Goal: Task Accomplishment & Management: Manage account settings

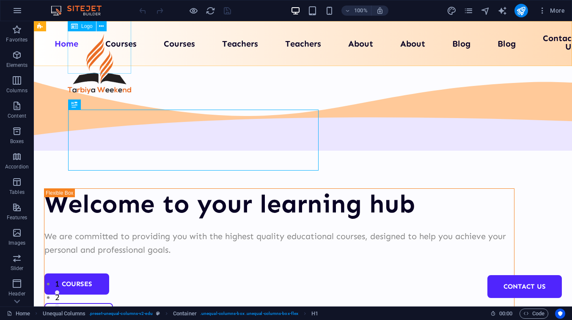
click at [87, 28] on span "Logo" at bounding box center [86, 26] width 11 height 5
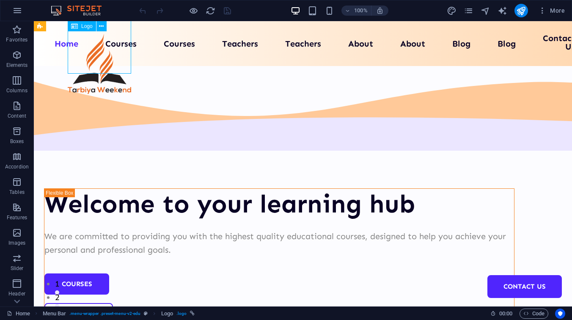
click at [87, 26] on span "Logo" at bounding box center [86, 26] width 11 height 5
select select "px"
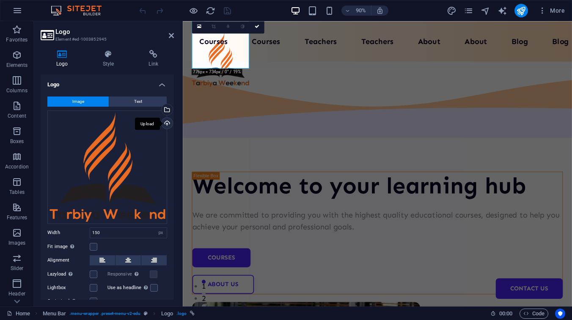
click at [163, 122] on div "Upload" at bounding box center [166, 124] width 13 height 13
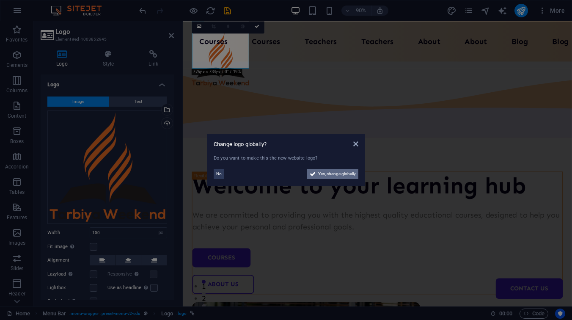
click at [330, 172] on span "Yes, change globally" at bounding box center [337, 174] width 38 height 10
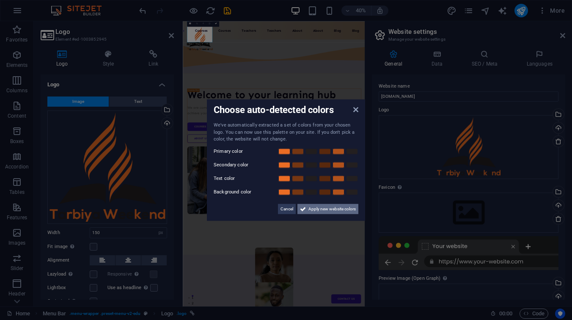
click at [318, 209] on span "Apply new website colors" at bounding box center [332, 209] width 47 height 10
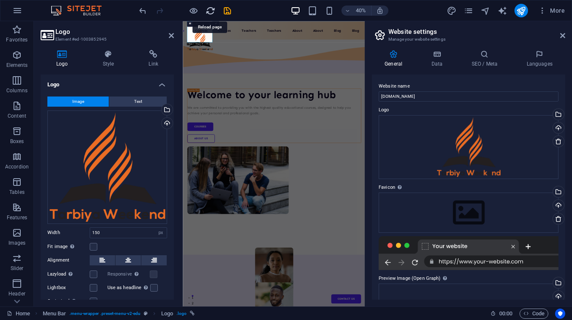
click at [210, 8] on icon "reload" at bounding box center [211, 11] width 10 height 10
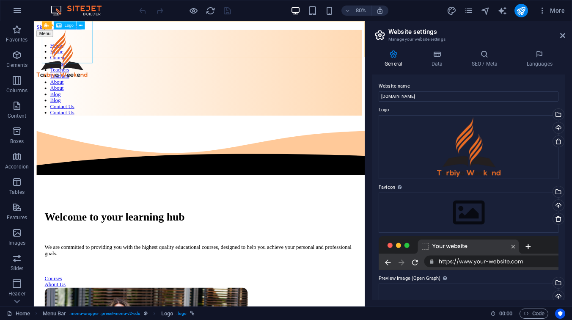
click at [69, 27] on span "Logo" at bounding box center [69, 25] width 9 height 4
click at [67, 26] on span "Logo" at bounding box center [69, 25] width 9 height 4
select select "px"
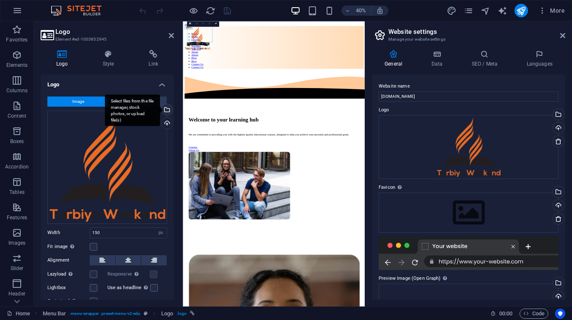
click at [142, 103] on div "Select files from the file manager, stock photos, or upload file(s)" at bounding box center [132, 110] width 55 height 32
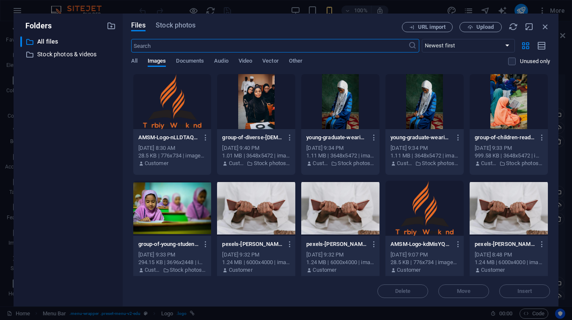
click at [171, 110] on div at bounding box center [172, 101] width 78 height 55
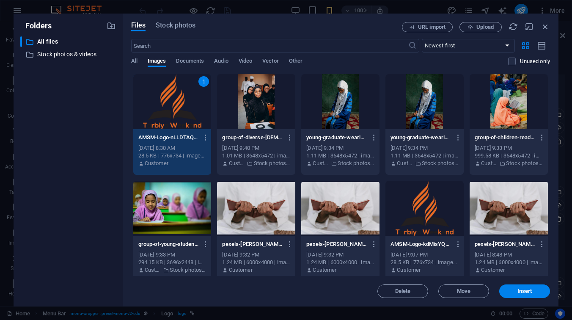
click at [171, 110] on div "1" at bounding box center [172, 101] width 78 height 55
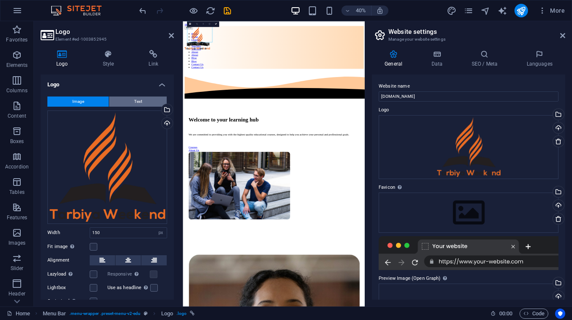
click at [134, 104] on span "Text" at bounding box center [138, 102] width 8 height 10
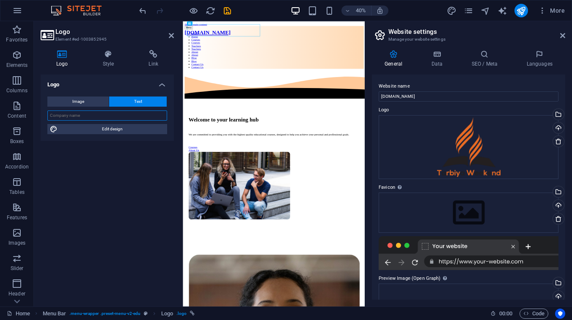
click at [118, 112] on input "text" at bounding box center [107, 115] width 120 height 10
click at [78, 100] on span "Image" at bounding box center [78, 102] width 12 height 10
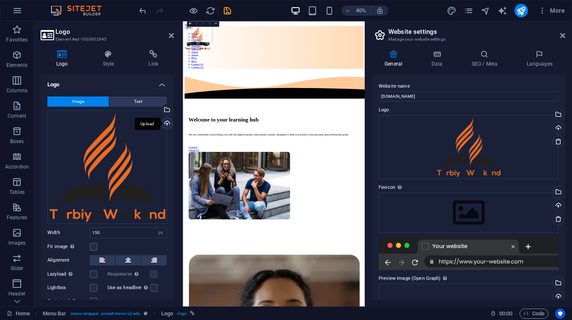
click at [168, 123] on div "Upload" at bounding box center [166, 124] width 13 height 13
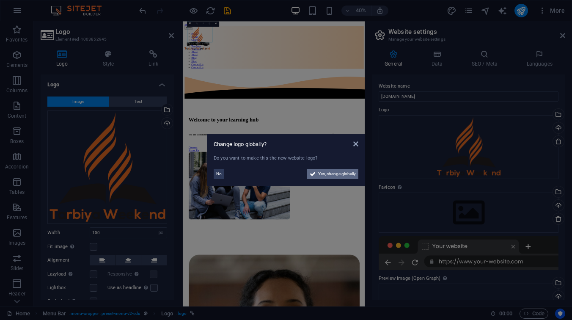
click at [335, 174] on span "Yes, change globally" at bounding box center [337, 174] width 38 height 10
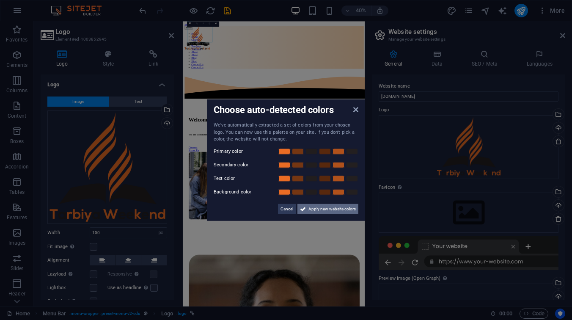
click at [307, 207] on button "Apply new website colors" at bounding box center [328, 209] width 61 height 10
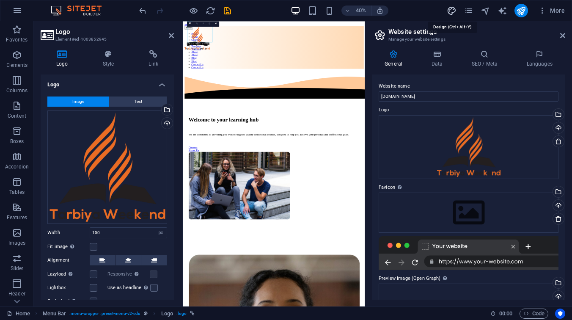
click at [455, 10] on icon "design" at bounding box center [452, 11] width 10 height 10
select select "px"
select select "400"
select select "px"
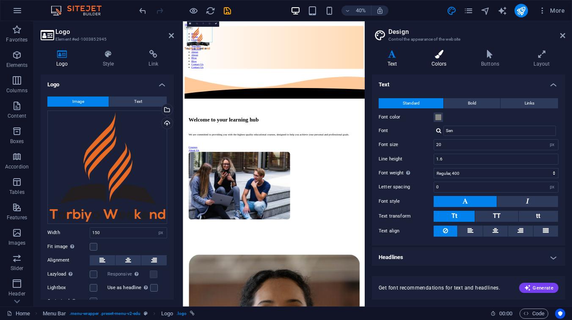
click at [455, 53] on icon at bounding box center [439, 54] width 46 height 8
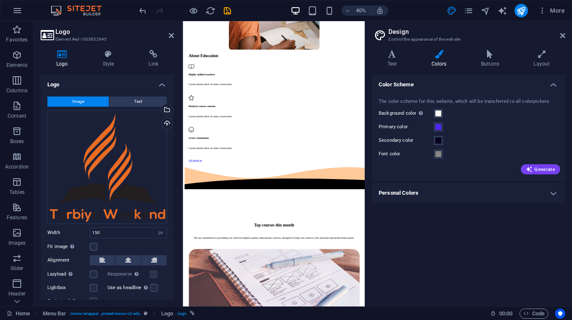
scroll to position [3016, 0]
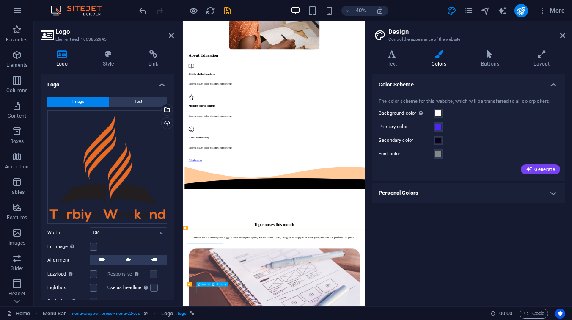
click at [200, 284] on div "Icon" at bounding box center [201, 284] width 10 height 4
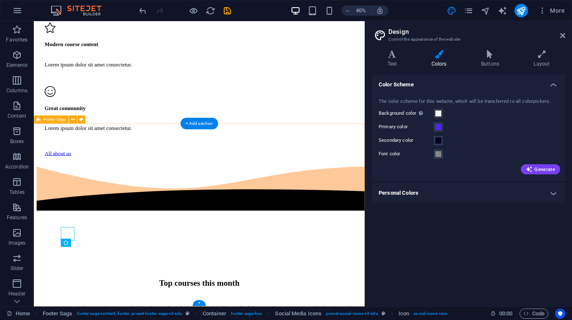
scroll to position [3422, 0]
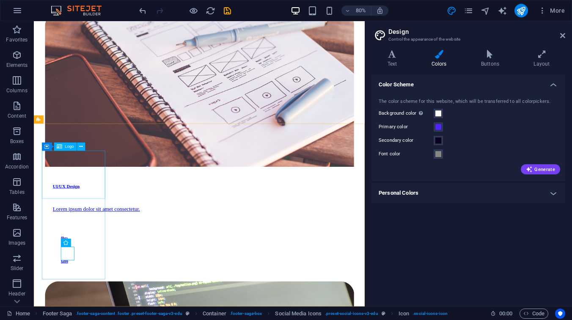
click at [69, 146] on span "Logo" at bounding box center [69, 147] width 9 height 4
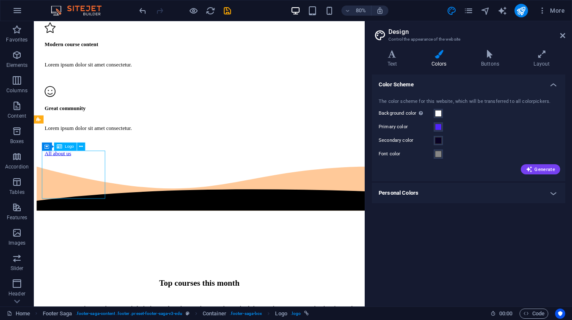
select select "px"
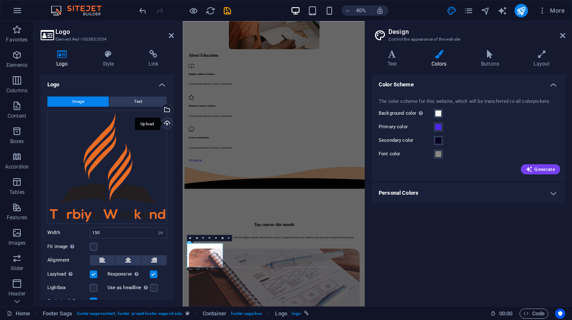
click at [163, 124] on div "Upload" at bounding box center [166, 124] width 13 height 13
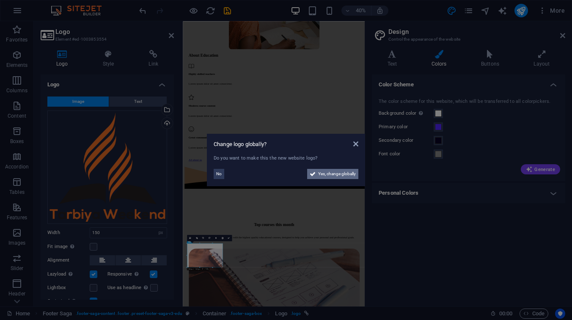
click at [315, 175] on icon at bounding box center [313, 174] width 6 height 10
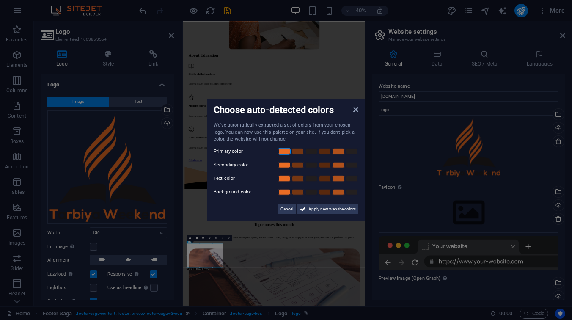
click at [283, 149] on link at bounding box center [284, 151] width 13 height 7
click at [287, 193] on link at bounding box center [284, 191] width 13 height 7
click at [287, 166] on link at bounding box center [284, 164] width 13 height 7
click at [282, 181] on link at bounding box center [284, 178] width 13 height 7
click at [296, 148] on link at bounding box center [298, 151] width 13 height 7
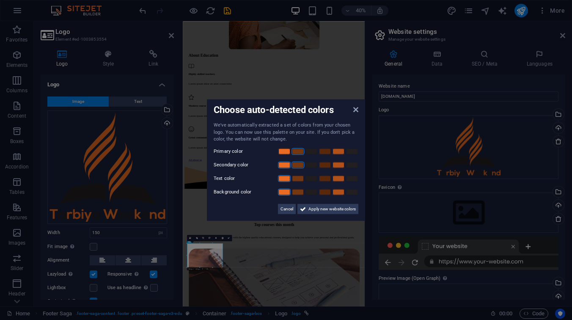
click at [296, 165] on link at bounding box center [298, 164] width 13 height 7
click at [282, 148] on link at bounding box center [284, 151] width 13 height 7
click at [325, 209] on span "Apply new website colors" at bounding box center [332, 209] width 47 height 10
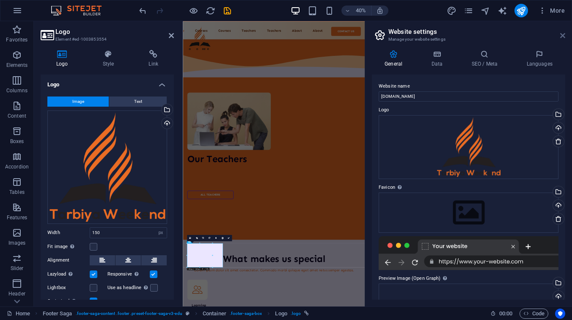
click at [563, 36] on icon at bounding box center [562, 35] width 5 height 7
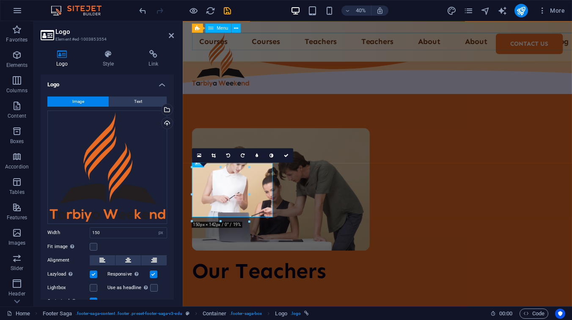
scroll to position [3414, 0]
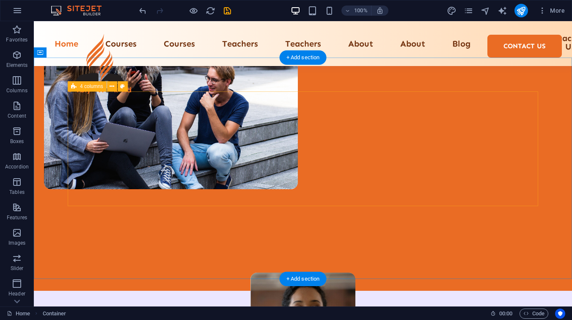
scroll to position [312, 0]
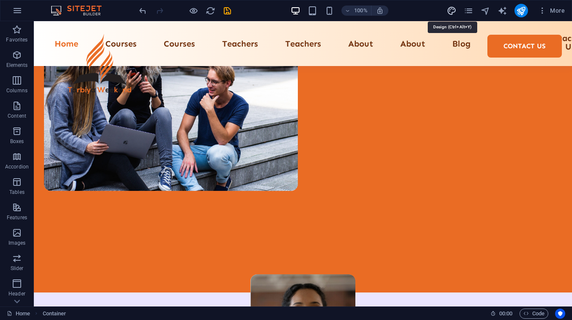
click at [449, 12] on icon "design" at bounding box center [452, 11] width 10 height 10
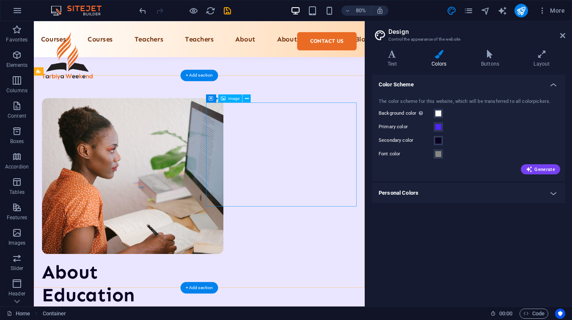
scroll to position [1175, 0]
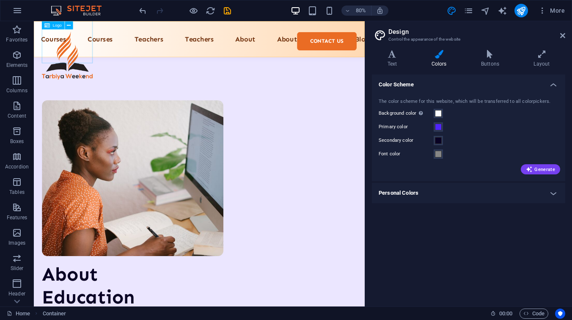
click at [57, 26] on span "Logo" at bounding box center [57, 25] width 9 height 4
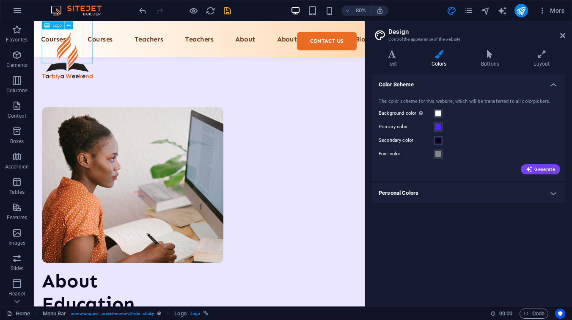
select select "px"
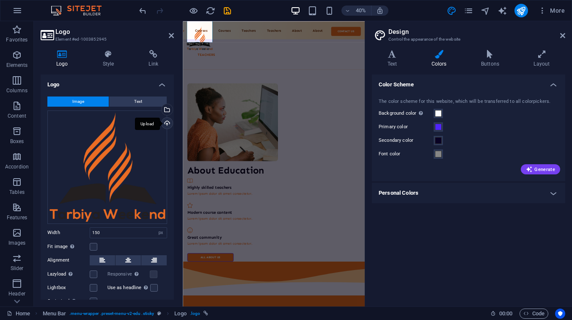
click at [163, 124] on div "Upload" at bounding box center [166, 124] width 13 height 13
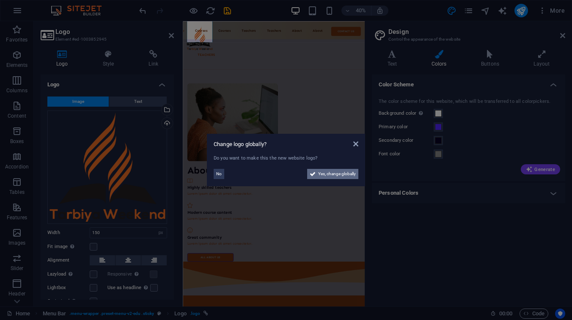
click at [322, 173] on span "Yes, change globally" at bounding box center [337, 174] width 38 height 10
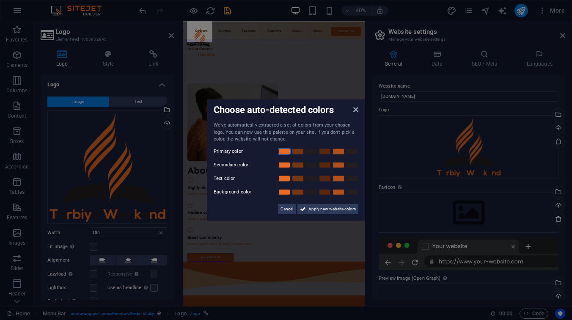
click at [287, 151] on link at bounding box center [284, 151] width 13 height 7
click at [353, 151] on link at bounding box center [352, 151] width 13 height 7
click at [285, 149] on link at bounding box center [284, 151] width 13 height 7
click at [323, 210] on span "Apply new website colors" at bounding box center [332, 209] width 47 height 10
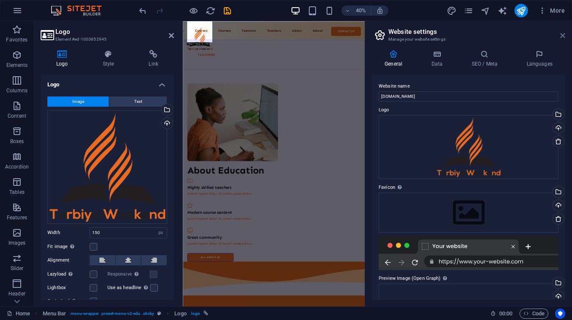
click at [564, 35] on icon at bounding box center [562, 35] width 5 height 7
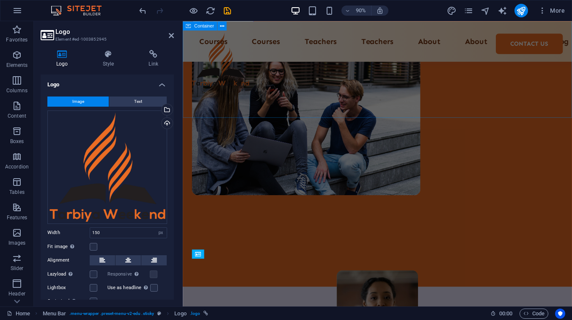
scroll to position [0, 0]
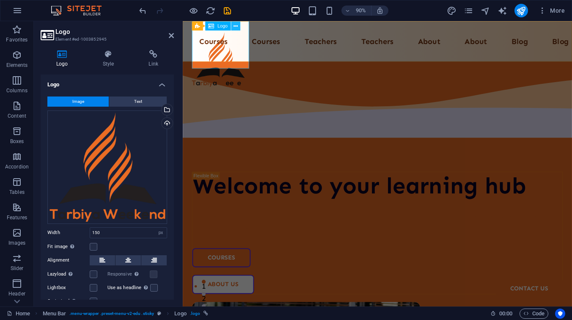
click at [236, 25] on icon at bounding box center [236, 26] width 4 height 8
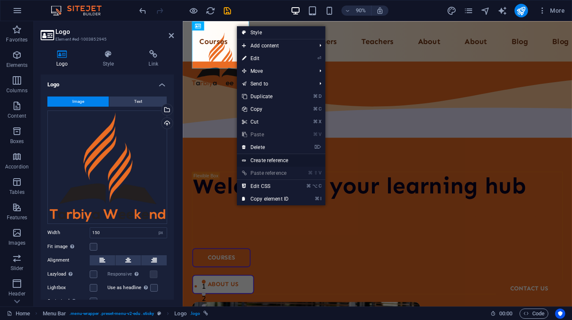
click at [273, 161] on link "Create reference" at bounding box center [281, 160] width 88 height 13
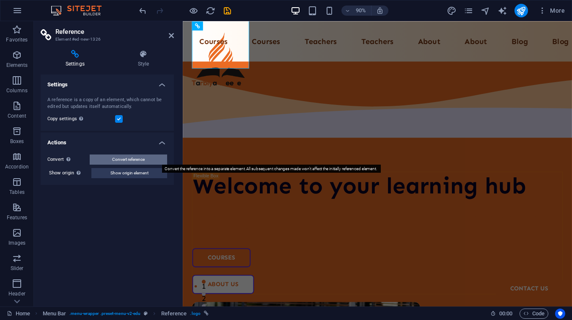
click at [108, 160] on button "Convert reference" at bounding box center [128, 159] width 77 height 10
select select "px"
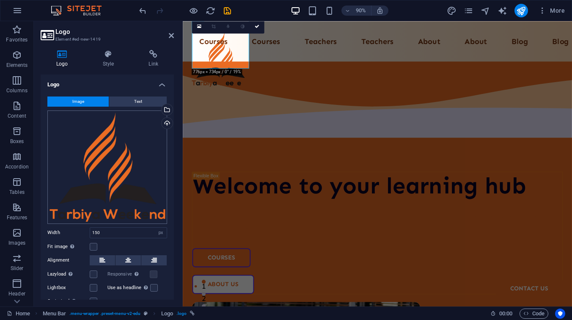
scroll to position [32, 0]
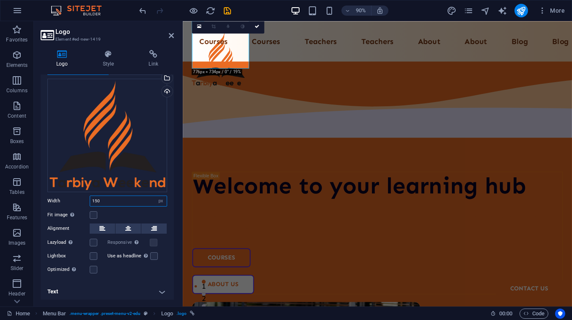
click at [104, 199] on input "150" at bounding box center [128, 201] width 77 height 10
type input "75"
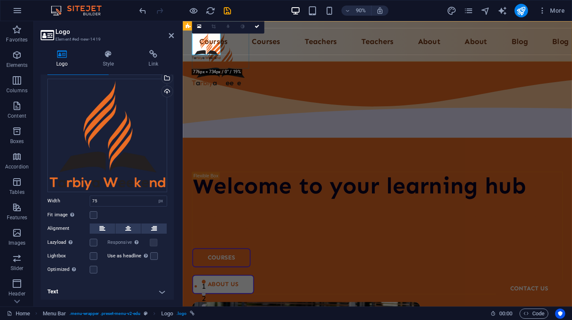
click at [237, 61] on div at bounding box center [224, 64] width 63 height 60
select select "px"
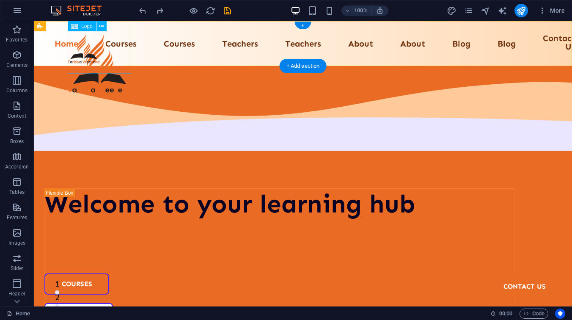
click at [118, 57] on div at bounding box center [99, 64] width 63 height 60
select select "px"
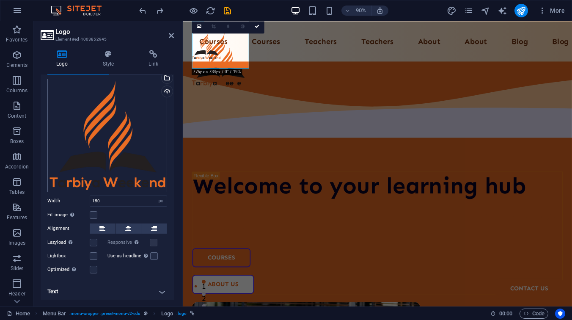
scroll to position [0, 0]
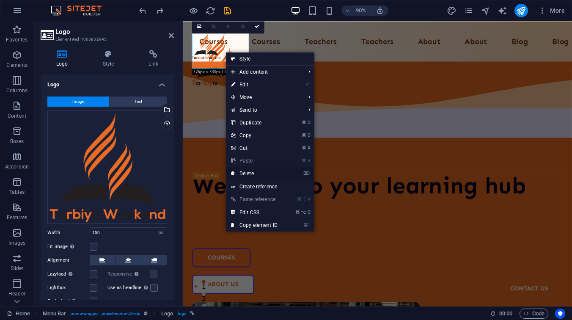
click at [260, 174] on link "⌦ Delete" at bounding box center [254, 173] width 57 height 13
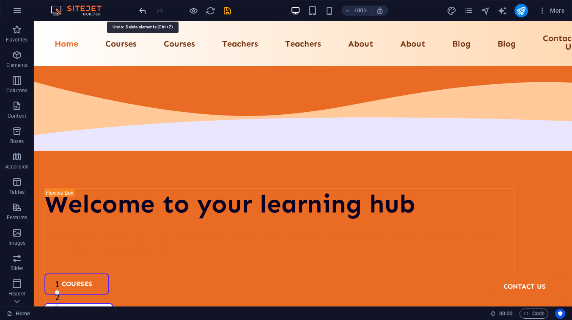
click at [142, 14] on icon "undo" at bounding box center [143, 11] width 10 height 10
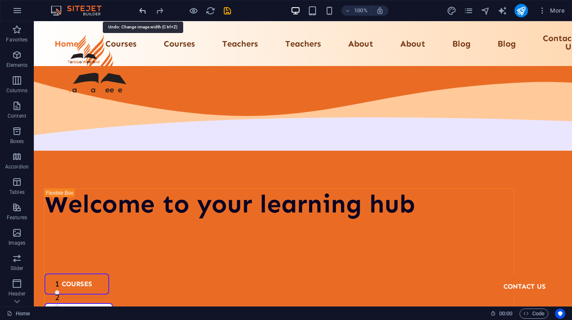
click at [142, 14] on icon "undo" at bounding box center [143, 11] width 10 height 10
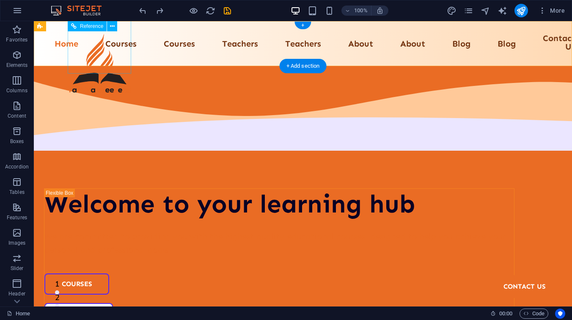
click at [109, 56] on div at bounding box center [99, 64] width 63 height 60
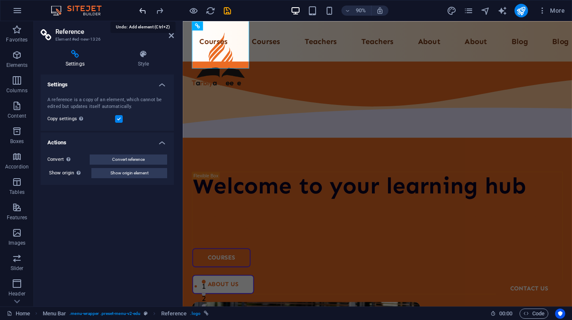
click at [142, 10] on icon "undo" at bounding box center [143, 11] width 10 height 10
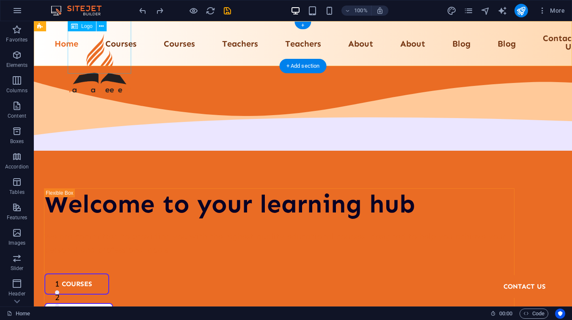
click at [117, 47] on div at bounding box center [99, 64] width 63 height 60
select select "px"
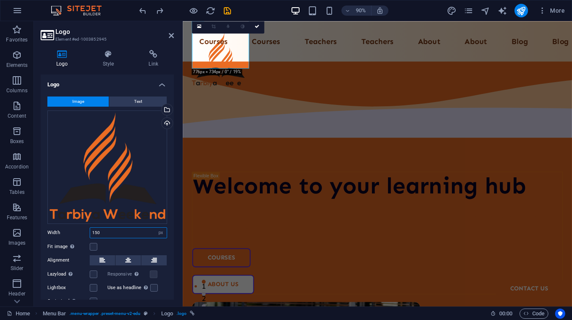
click at [99, 229] on input "150" at bounding box center [128, 233] width 77 height 10
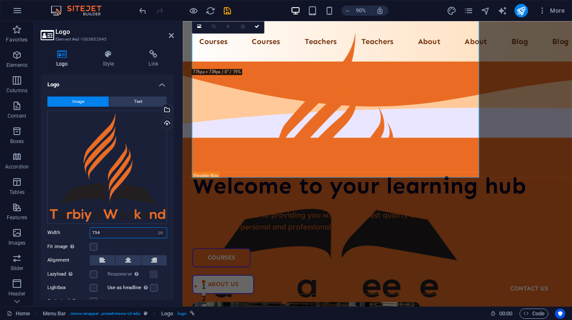
click at [110, 229] on input "754" at bounding box center [128, 233] width 77 height 10
type input "75"
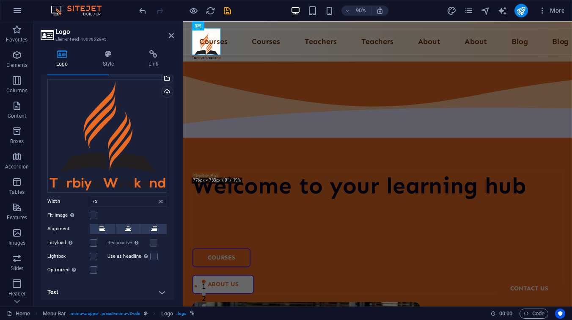
scroll to position [32, 0]
click at [92, 211] on label at bounding box center [94, 215] width 8 height 8
click at [0, 0] on input "Fit image Automatically fit image to a fixed width and height" at bounding box center [0, 0] width 0 height 0
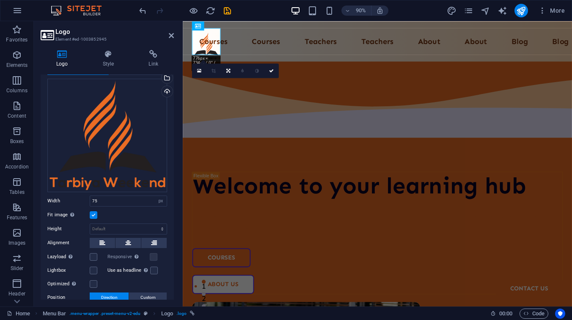
click at [92, 211] on label at bounding box center [94, 215] width 8 height 8
click at [0, 0] on input "Fit image Automatically fit image to a fixed width and height" at bounding box center [0, 0] width 0 height 0
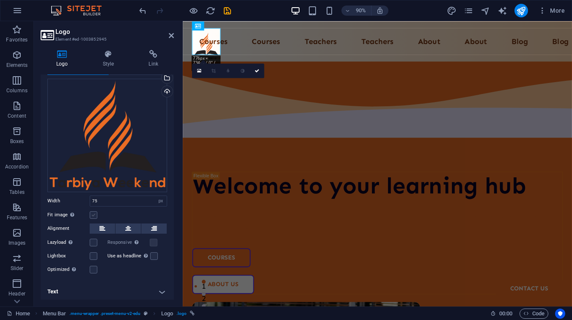
click at [92, 211] on label at bounding box center [94, 215] width 8 height 8
click at [0, 0] on input "Fit image Automatically fit image to a fixed width and height" at bounding box center [0, 0] width 0 height 0
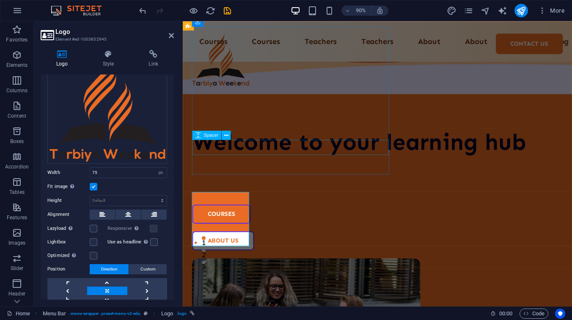
scroll to position [0, 0]
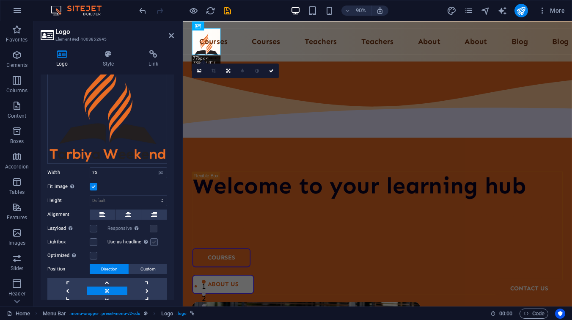
click at [151, 239] on label at bounding box center [154, 242] width 8 height 8
click at [0, 0] on input "Use as headline The image will be wrapped in an H1 headline tag. Useful for giv…" at bounding box center [0, 0] width 0 height 0
click at [153, 240] on label at bounding box center [154, 242] width 8 height 8
click at [0, 0] on input "Use as headline The image will be wrapped in an H1 headline tag. Useful for giv…" at bounding box center [0, 0] width 0 height 0
click at [255, 47] on nav "Home Home Courses Courses Teachers Teachers About About Blog Blog Contact Us Co…" at bounding box center [399, 43] width 412 height 19
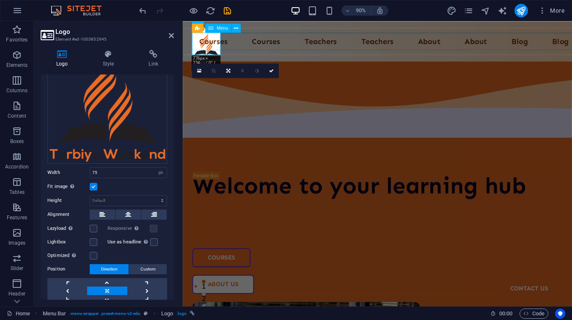
click at [255, 47] on nav "Home Home Courses Courses Teachers Teachers About About Blog Blog Contact Us Co…" at bounding box center [399, 43] width 412 height 19
select select
select select "2"
select select
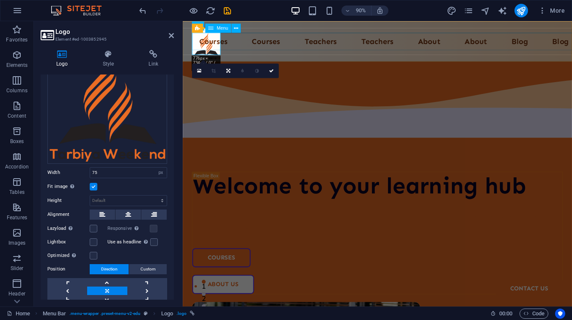
select select "2"
select select
select select "4"
select select
select select "4"
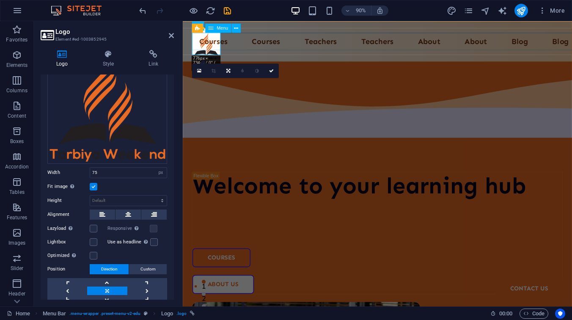
select select
select select "6"
select select
select select "6"
select select
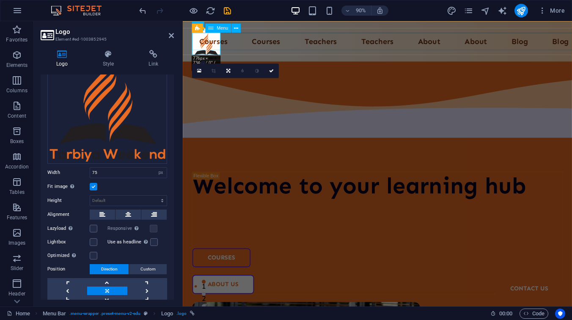
select select "8"
select select
select select "8"
select select
select select "10"
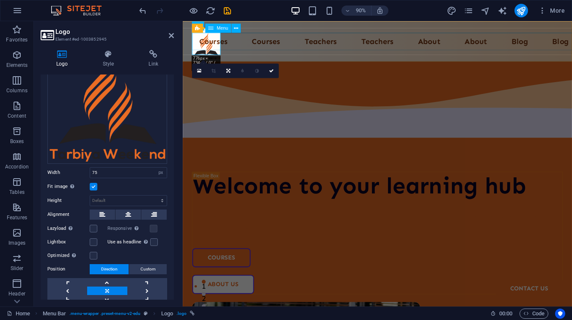
select select
select select "10"
select select
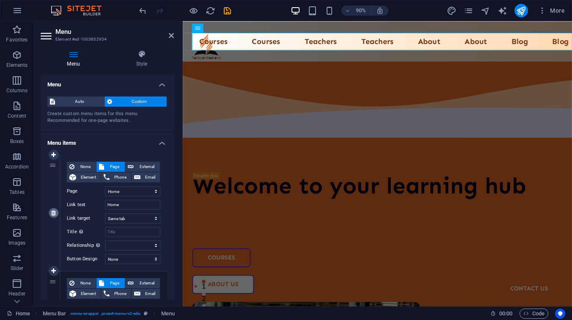
click at [54, 214] on icon at bounding box center [53, 213] width 5 height 6
select select
select select "2"
type input "Courses"
select select
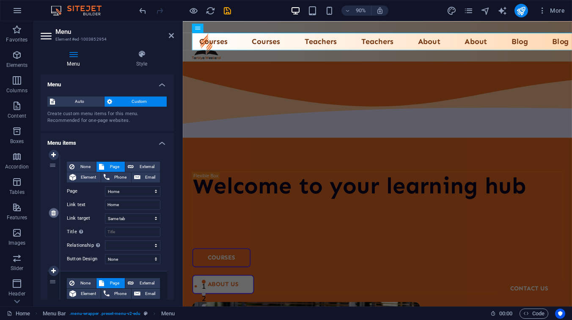
select select
select select "4"
type input "Teachers"
select select
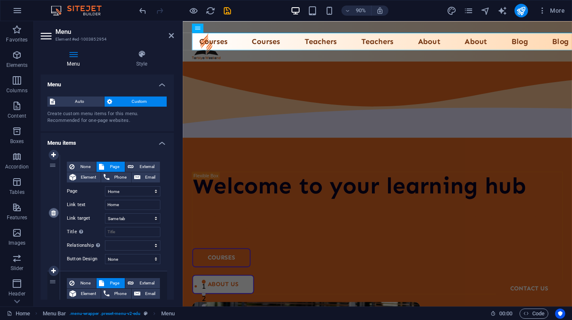
select select "6"
type input "About"
select select
select select "8"
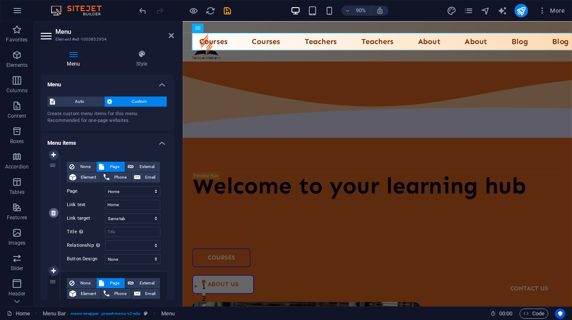
type input "Blog"
select select
select select "10"
type input "Contact Us"
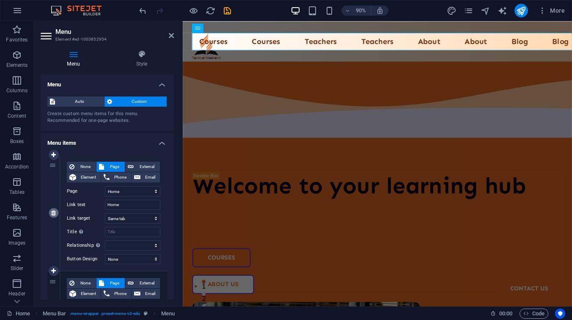
select select
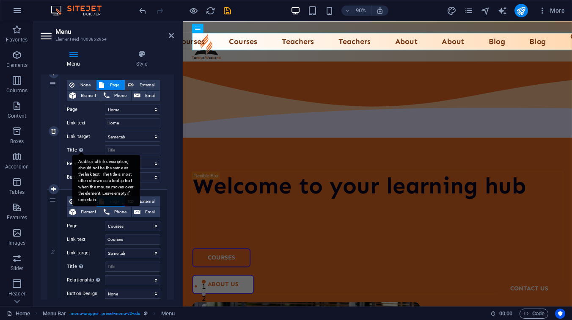
scroll to position [101, 0]
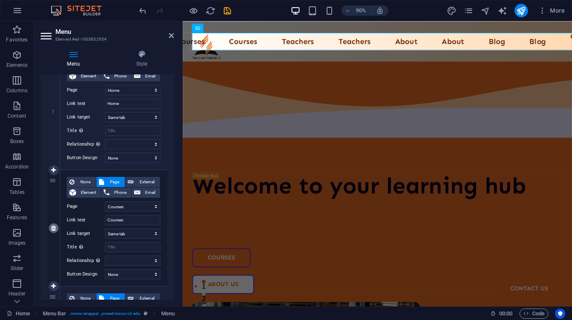
click at [52, 227] on icon at bounding box center [53, 228] width 5 height 6
select select
select select "4"
type input "Teachers"
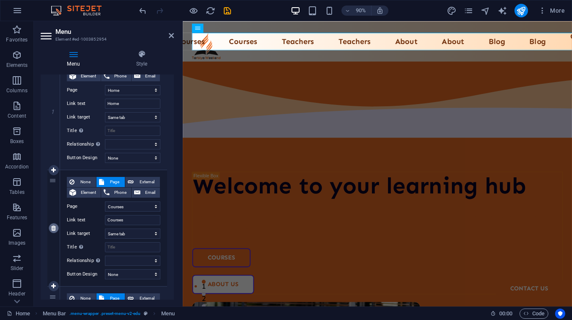
select select
select select "6"
type input "About"
select select
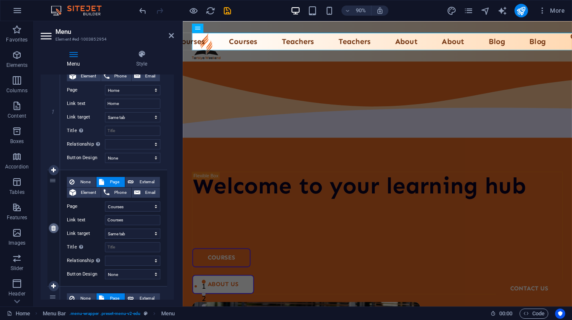
select select
select select "8"
type input "Blog"
select select
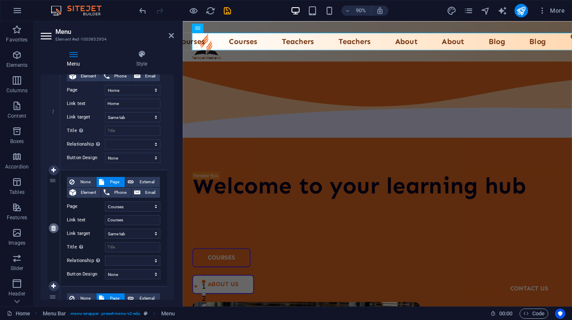
select select "10"
type input "Contact Us"
select select
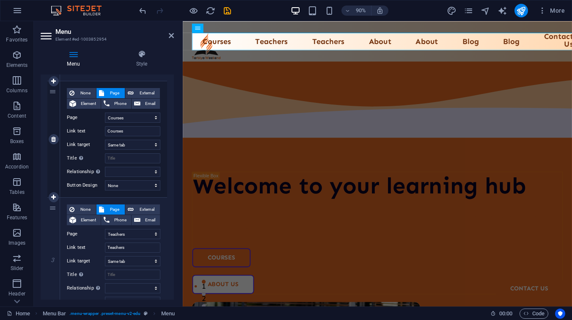
scroll to position [239, 0]
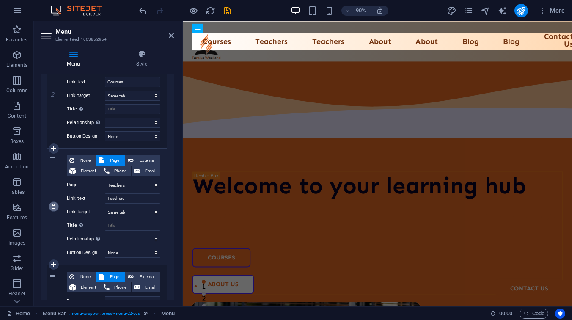
click at [52, 209] on link at bounding box center [54, 206] width 10 height 10
select select
select select "6"
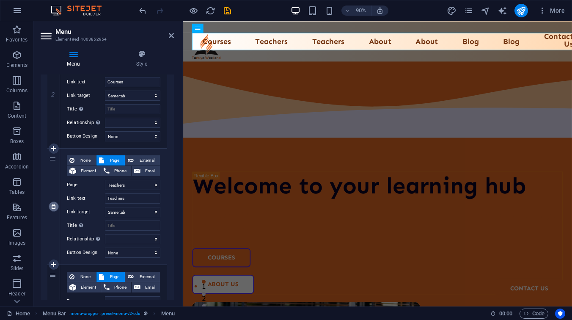
type input "About"
select select
select select "8"
type input "Blog"
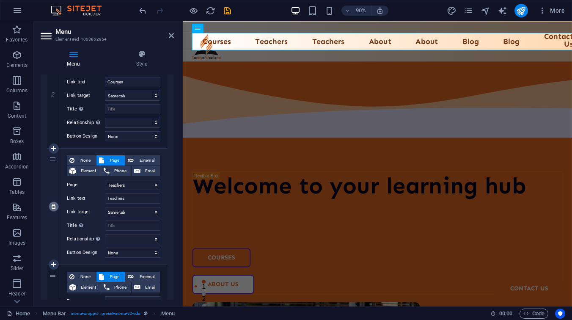
select select
select select "10"
type input "Contact Us"
select select
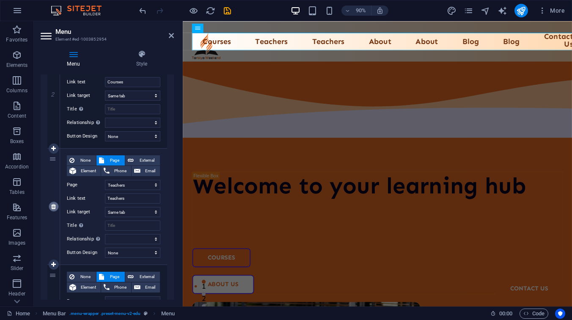
select select
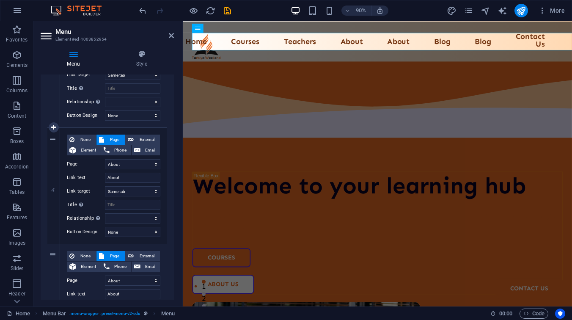
scroll to position [386, 0]
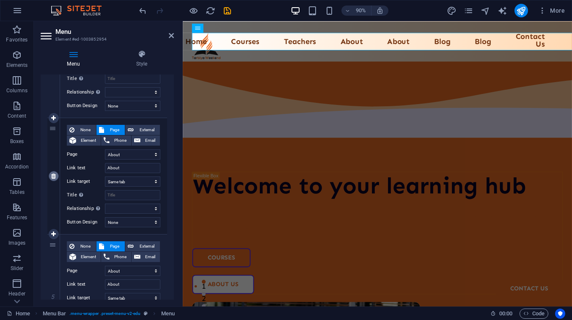
click at [52, 176] on icon at bounding box center [53, 176] width 5 height 6
select select
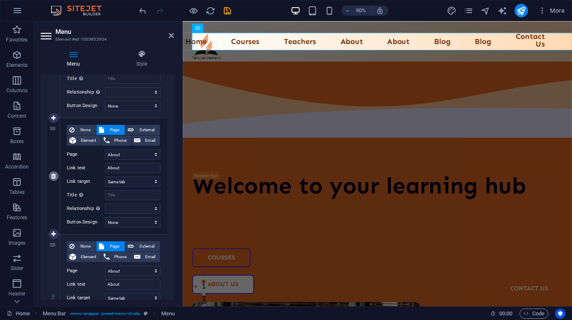
select select "8"
type input "Blog"
select select
select select "10"
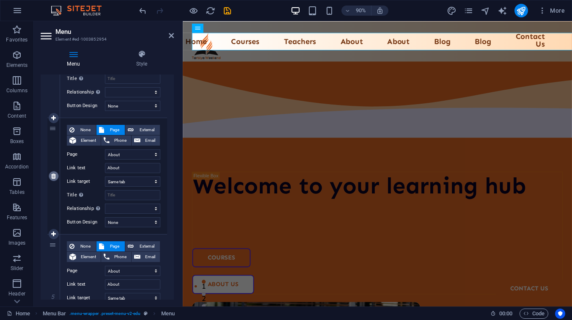
type input "Contact Us"
select select
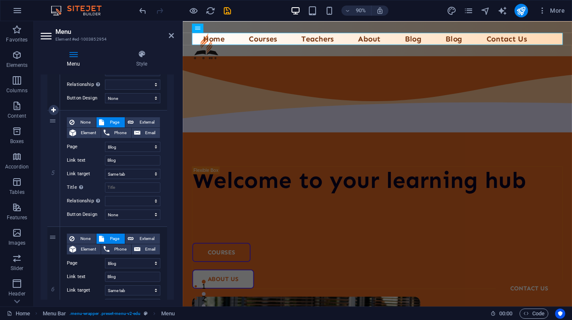
scroll to position [523, 0]
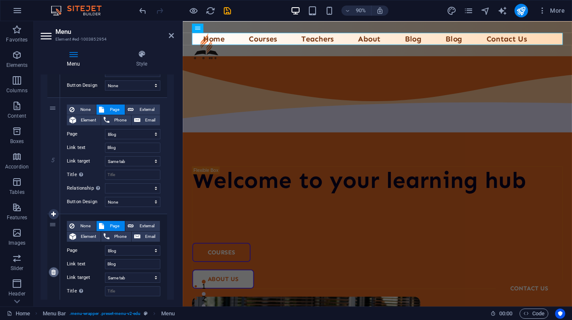
click at [51, 270] on icon at bounding box center [53, 272] width 5 height 6
select select
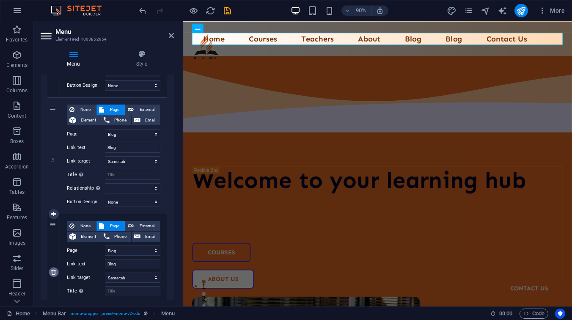
select select
select select "10"
type input "Contact Us"
select select
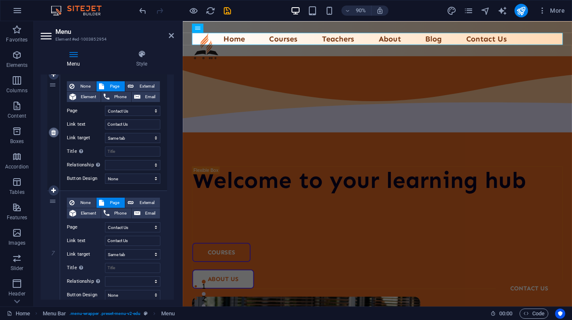
scroll to position [693, 0]
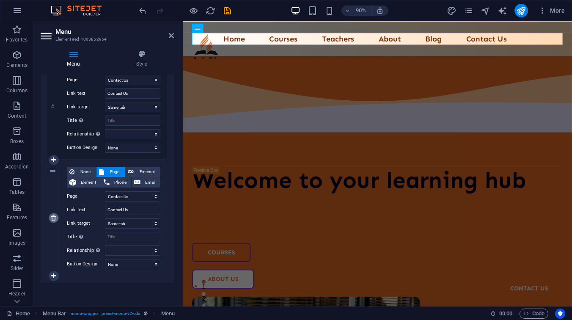
click at [55, 219] on icon at bounding box center [53, 218] width 5 height 6
select select
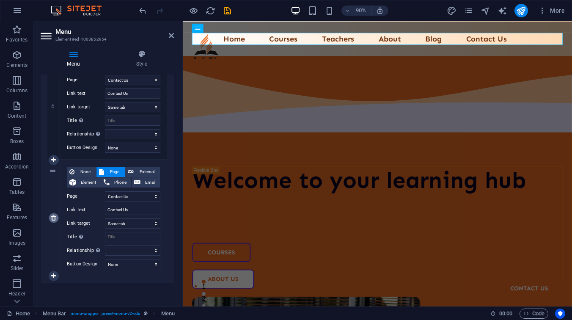
select select
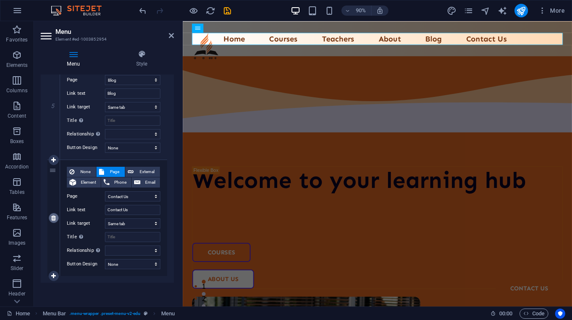
scroll to position [577, 0]
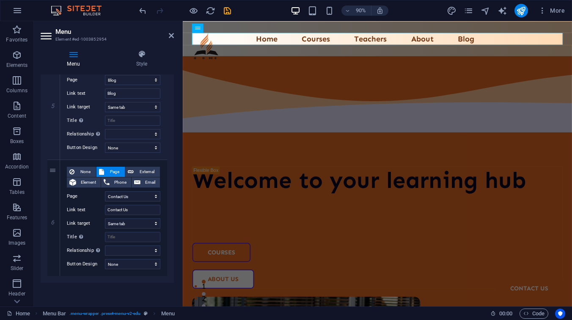
click at [174, 33] on aside "Menu Element #ed-1003852954 Menu Style Menu Auto Custom Create custom menu item…" at bounding box center [108, 163] width 149 height 285
click at [171, 36] on icon at bounding box center [171, 35] width 5 height 7
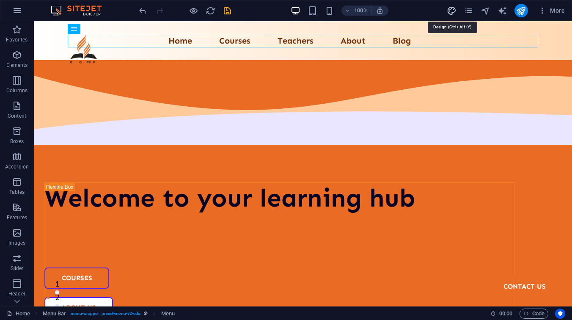
click at [449, 14] on icon "design" at bounding box center [452, 11] width 10 height 10
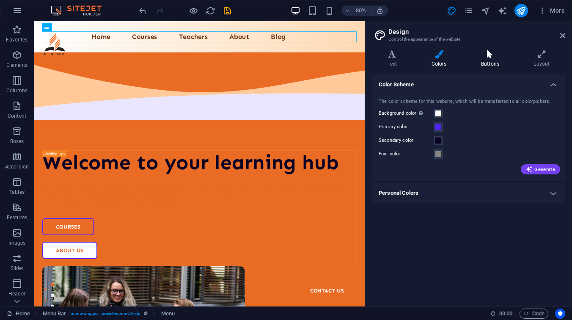
click at [491, 63] on h4 "Buttons" at bounding box center [492, 59] width 52 height 18
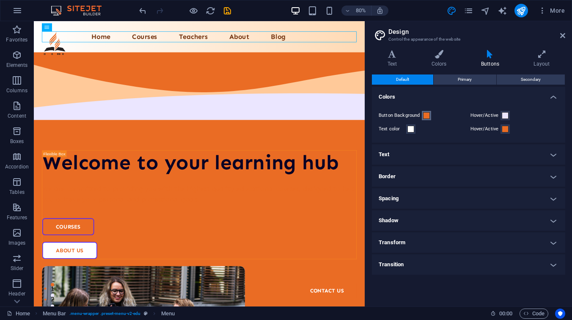
click at [427, 117] on span at bounding box center [426, 115] width 7 height 7
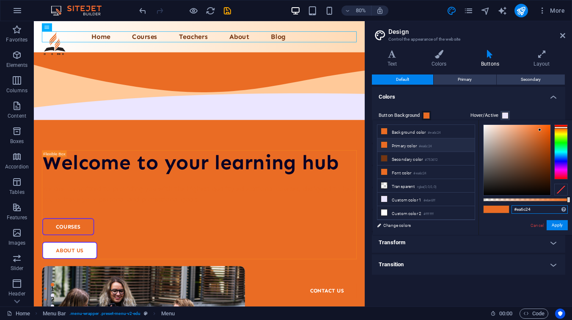
click at [528, 205] on input "#ea6c24" at bounding box center [540, 209] width 56 height 8
paste input "F37021"
type input "#f37021"
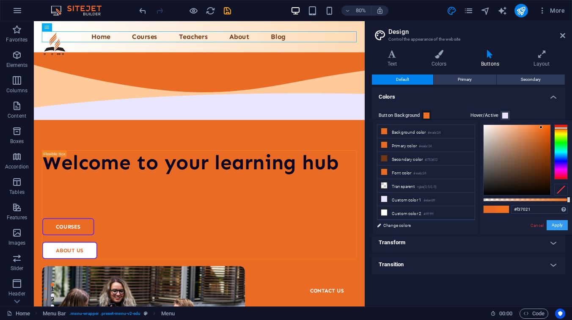
click at [567, 226] on button "Apply" at bounding box center [557, 225] width 21 height 10
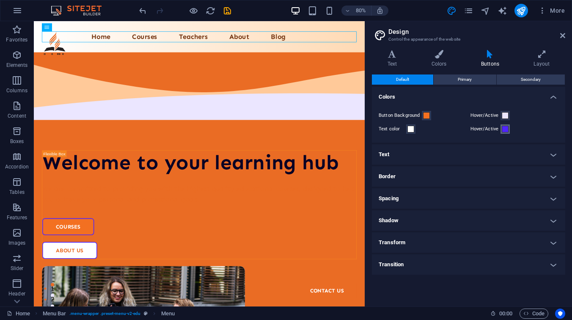
click at [504, 130] on span at bounding box center [505, 129] width 7 height 7
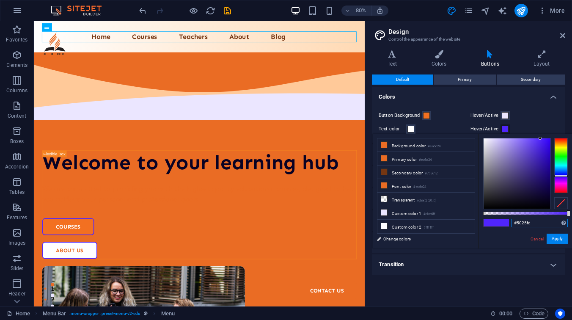
click at [527, 223] on input "#5025fd" at bounding box center [540, 223] width 56 height 8
paste input "F37021"
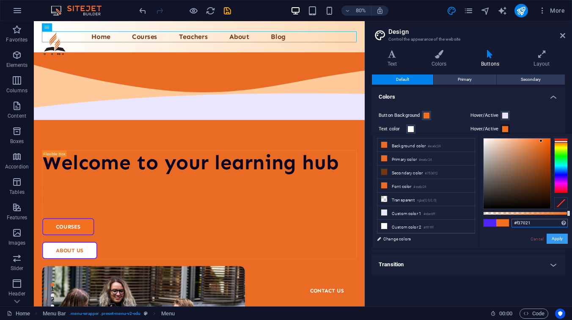
type input "#f37021"
click at [562, 242] on button "Apply" at bounding box center [557, 239] width 21 height 10
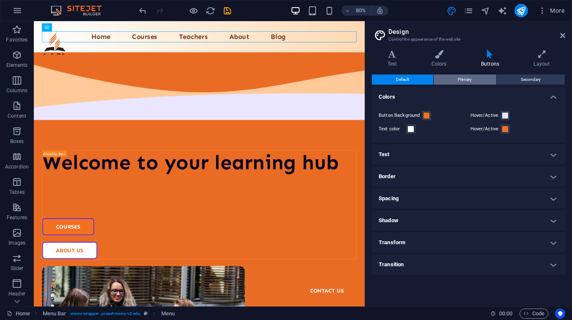
click at [485, 78] on button "Primary" at bounding box center [465, 79] width 62 height 10
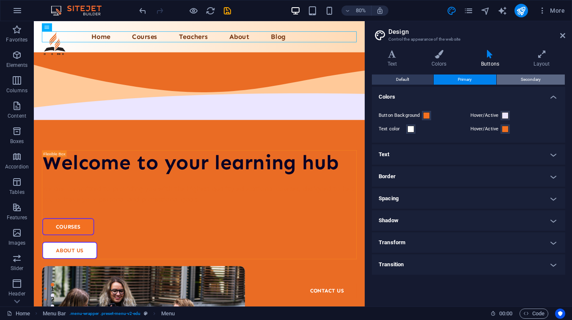
click at [539, 81] on span "Secondary" at bounding box center [531, 79] width 20 height 10
click at [400, 180] on h4 "Border" at bounding box center [468, 176] width 193 height 20
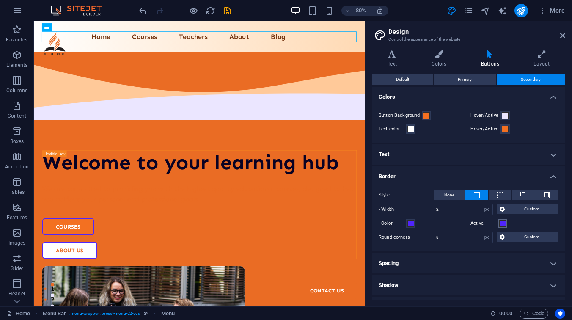
click at [503, 225] on span at bounding box center [502, 223] width 7 height 7
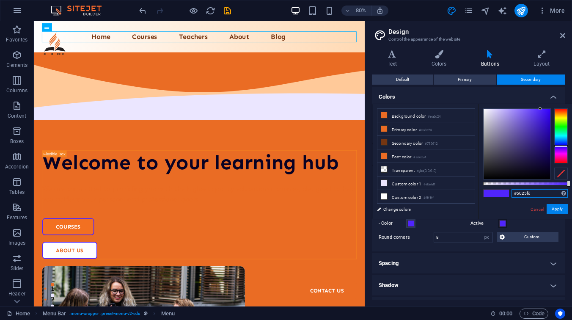
click at [538, 194] on input "#5025fd" at bounding box center [540, 193] width 56 height 8
paste input "D95E15"
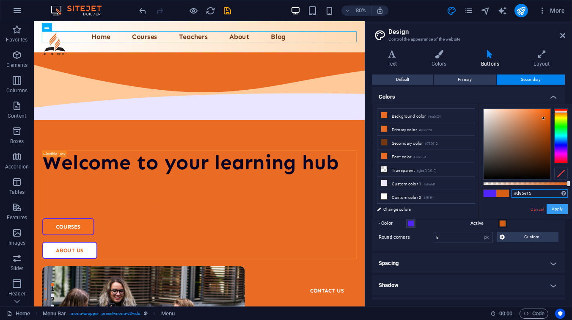
type input "#d95e15"
click at [560, 204] on button "Apply" at bounding box center [557, 209] width 21 height 10
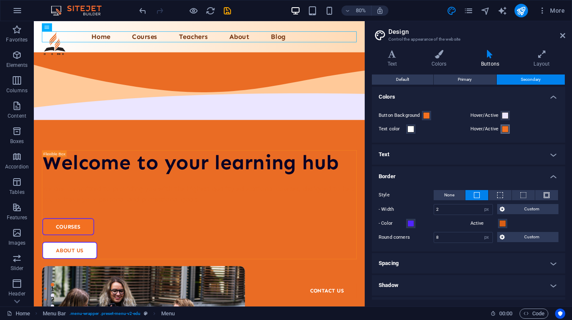
click at [504, 127] on span at bounding box center [505, 129] width 7 height 7
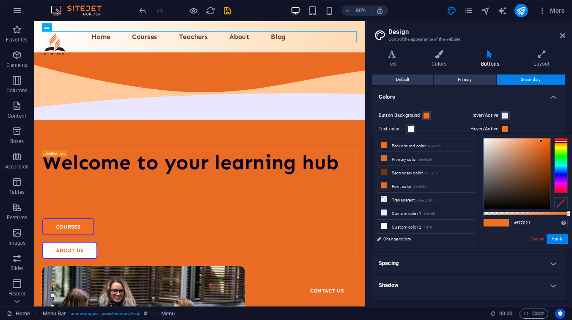
click at [504, 127] on span at bounding box center [505, 129] width 7 height 7
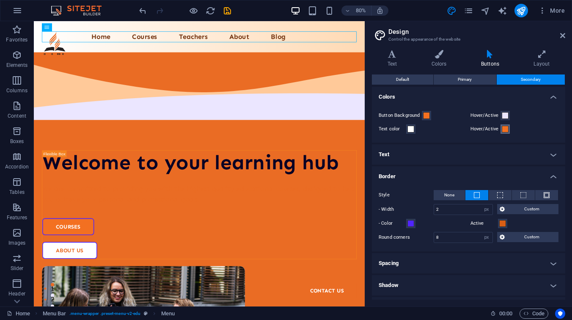
click at [503, 127] on span at bounding box center [505, 129] width 7 height 7
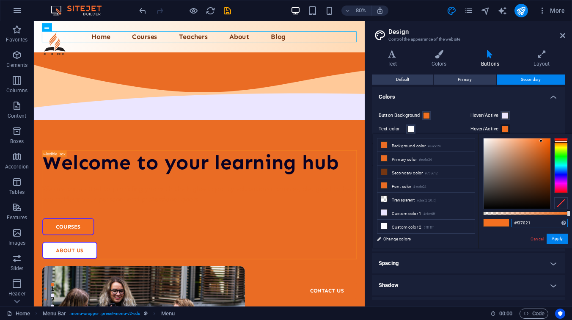
click at [526, 222] on input "#f37021" at bounding box center [540, 223] width 56 height 8
paste input "#D95E15"
type input "#d95e15"
click at [554, 236] on button "Apply" at bounding box center [557, 239] width 21 height 10
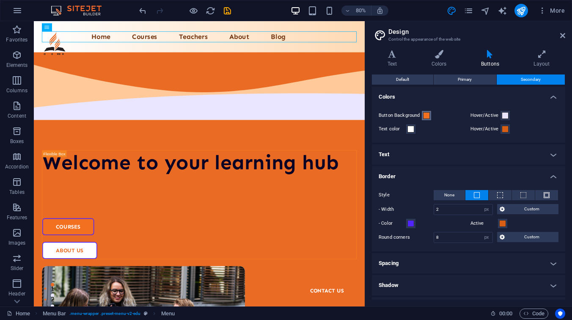
click at [423, 116] on span at bounding box center [426, 115] width 7 height 7
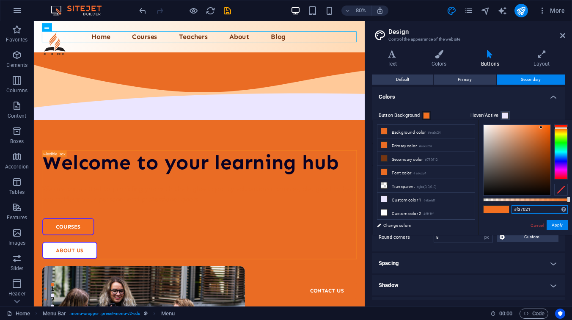
click at [537, 205] on input "#f37021" at bounding box center [540, 209] width 56 height 8
click at [556, 221] on button "Apply" at bounding box center [557, 225] width 21 height 10
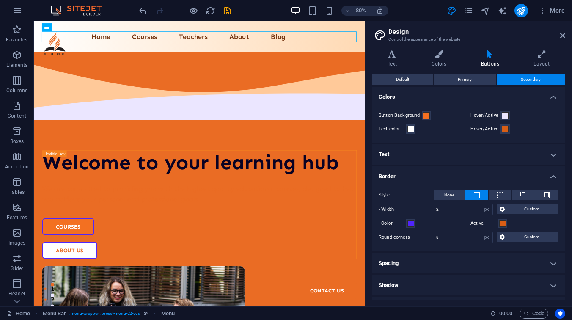
click at [405, 224] on label "- Color" at bounding box center [393, 223] width 28 height 10
click at [406, 224] on button "- Color" at bounding box center [410, 223] width 9 height 9
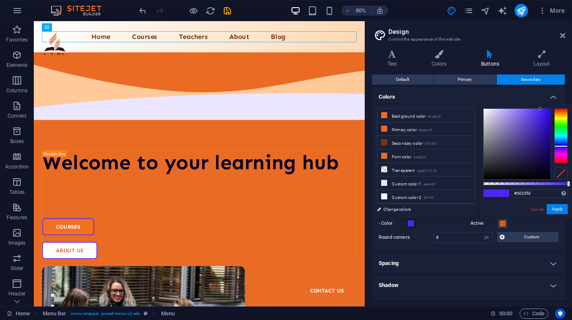
click at [533, 198] on div "#5025fd Supported formats #0852ed rgb(8, 82, 237) rgba(8, 82, 237, 90%) hsv(221…" at bounding box center [540, 193] width 56 height 9
click at [533, 192] on input "#5025fd" at bounding box center [540, 193] width 56 height 8
paste input "#f37021"
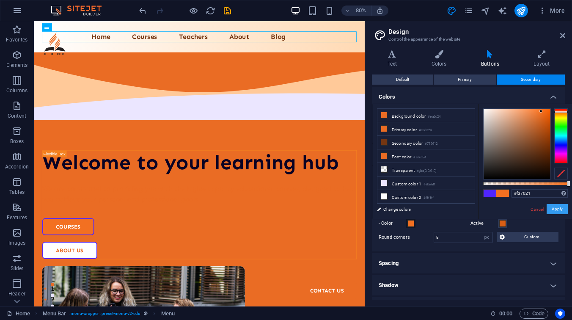
click at [560, 209] on button "Apply" at bounding box center [557, 209] width 21 height 10
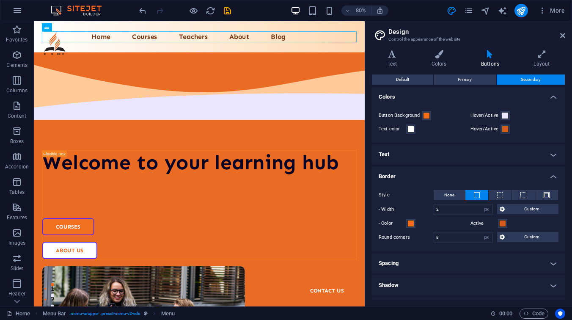
scroll to position [21, 0]
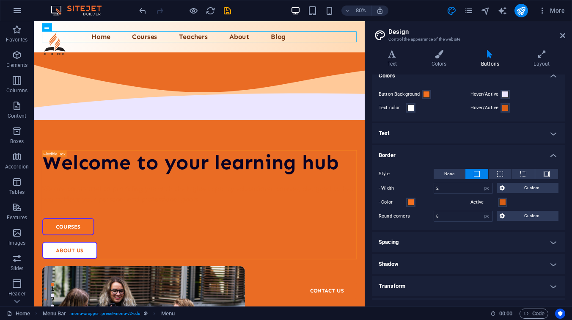
click at [458, 233] on h4 "Spacing" at bounding box center [468, 242] width 193 height 20
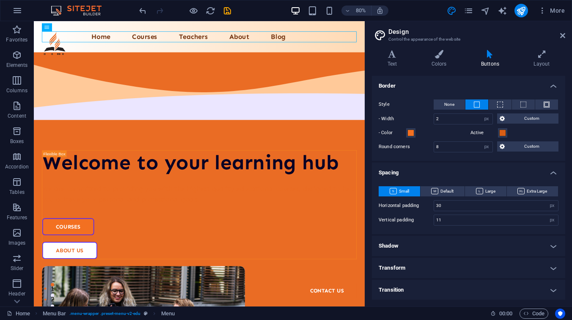
click at [444, 239] on h4 "Shadow" at bounding box center [468, 246] width 193 height 20
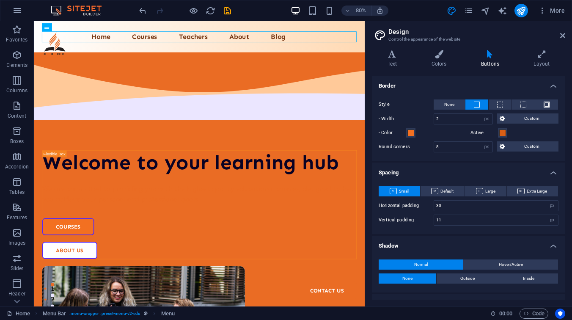
scroll to position [127, 0]
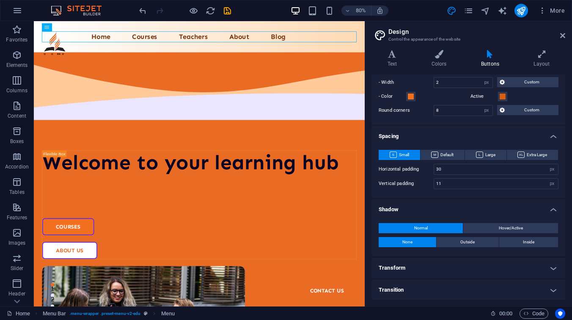
click at [430, 262] on h4 "Transform" at bounding box center [468, 268] width 193 height 20
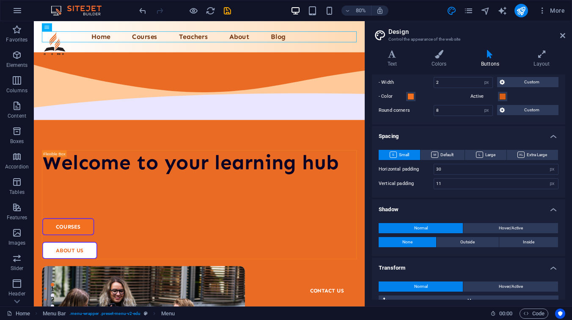
scroll to position [204, 0]
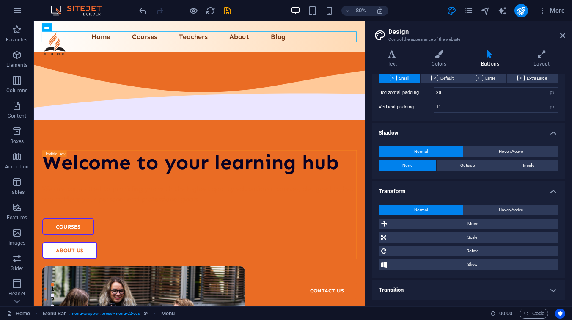
click at [411, 292] on h4 "Transition" at bounding box center [468, 290] width 193 height 20
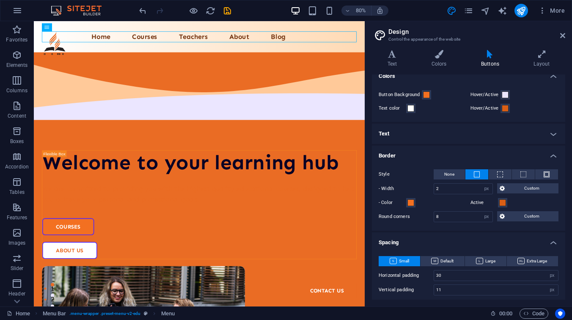
scroll to position [0, 0]
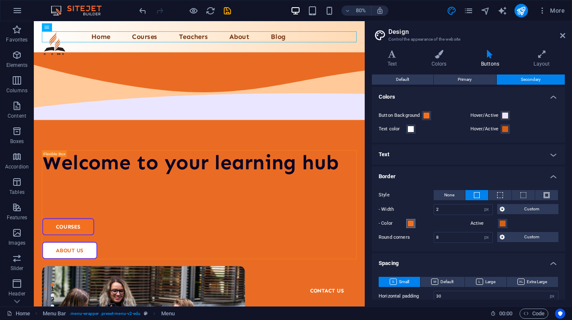
click at [412, 223] on span at bounding box center [411, 223] width 7 height 7
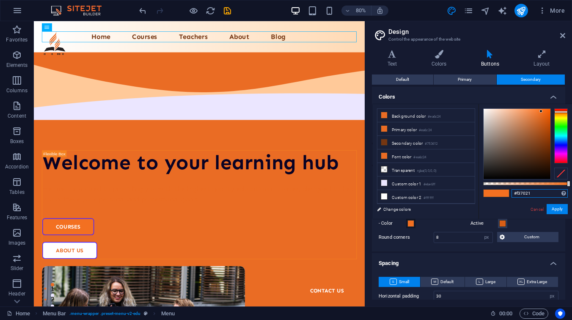
click at [531, 190] on input "#f37021" at bounding box center [540, 193] width 56 height 8
paste input "D95E15"
type input "#d95e15"
click at [565, 210] on button "Apply" at bounding box center [557, 209] width 21 height 10
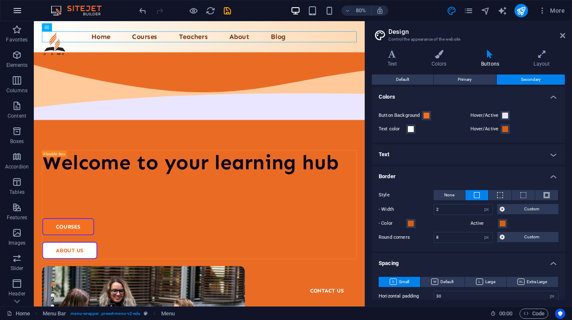
click at [22, 14] on icon "button" at bounding box center [17, 11] width 10 height 10
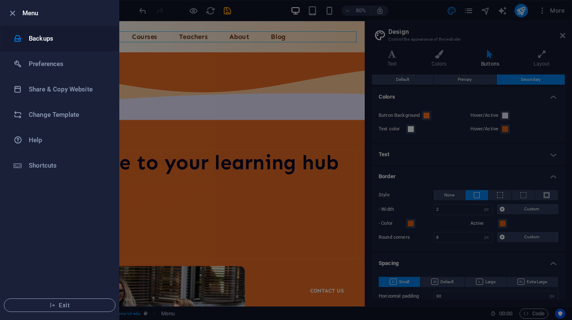
click at [30, 33] on h6 "Backups" at bounding box center [68, 38] width 78 height 10
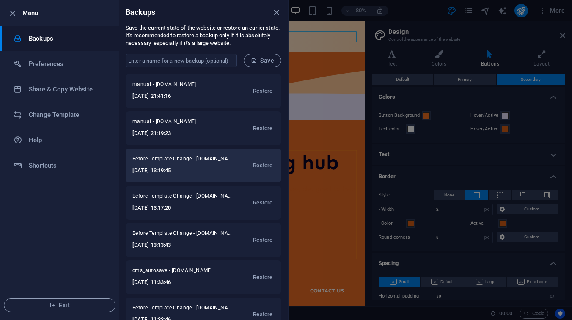
click at [154, 158] on span "Before Template Change - tarbiyahsat.ae" at bounding box center [183, 160] width 102 height 10
click at [177, 171] on h6 "2025-10-02 13:19:45" at bounding box center [183, 170] width 102 height 10
click at [200, 168] on h6 "2025-10-02 13:19:45" at bounding box center [183, 170] width 102 height 10
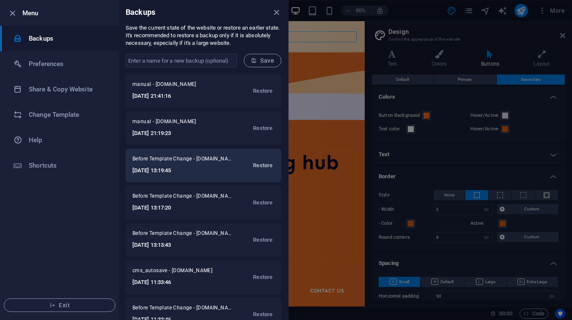
click at [257, 169] on span "Restore" at bounding box center [262, 165] width 19 height 10
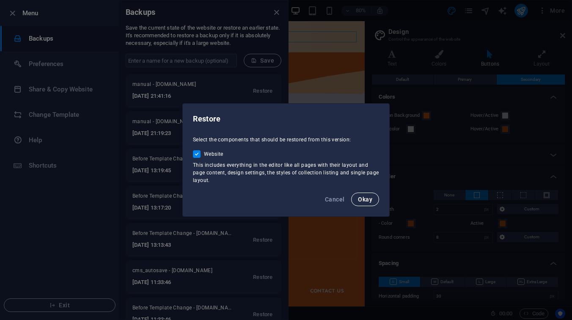
click at [370, 203] on button "Okay" at bounding box center [365, 200] width 28 height 14
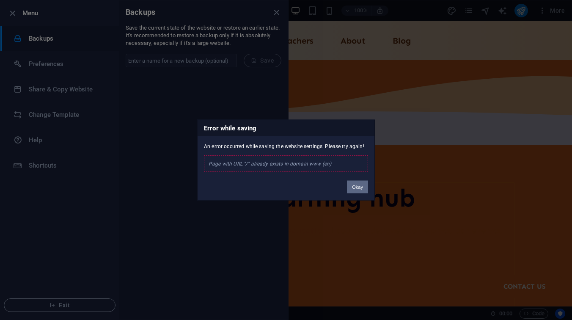
click at [359, 188] on button "Okay" at bounding box center [357, 187] width 21 height 13
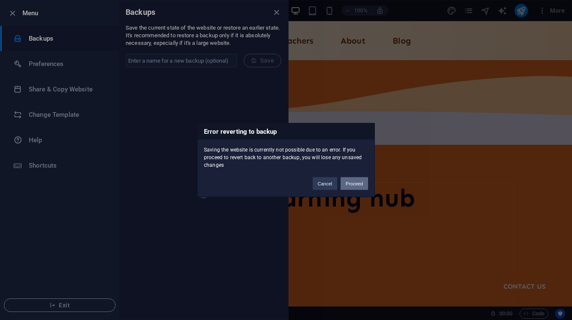
click at [352, 182] on button "Proceed" at bounding box center [355, 183] width 28 height 13
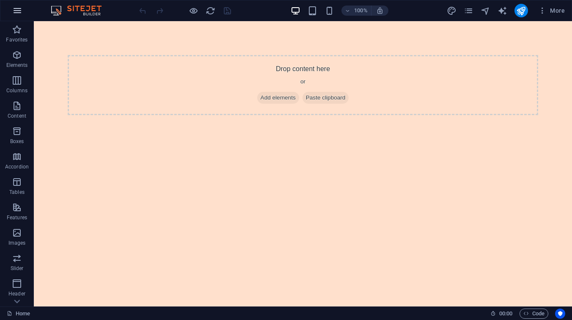
click at [17, 16] on button "button" at bounding box center [17, 10] width 20 height 20
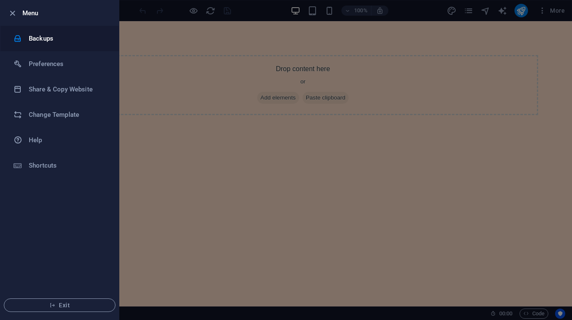
click at [51, 40] on h6 "Backups" at bounding box center [68, 38] width 78 height 10
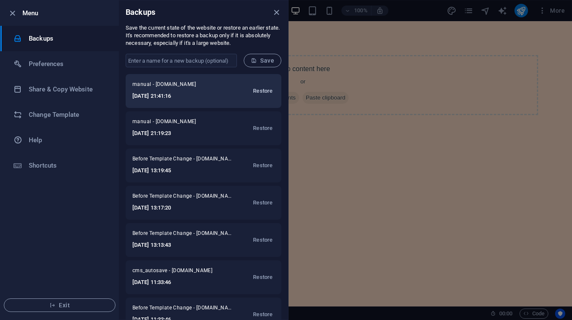
click at [265, 92] on span "Restore" at bounding box center [262, 91] width 19 height 10
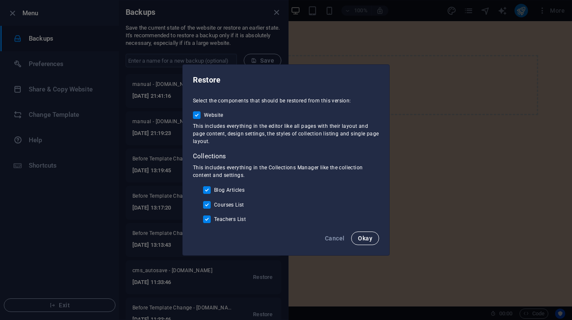
click at [372, 238] on span "Okay" at bounding box center [365, 238] width 14 height 7
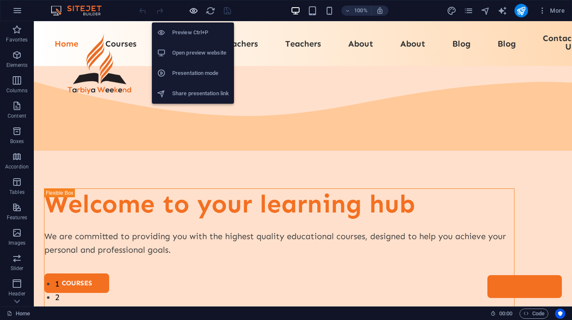
click at [194, 10] on icon "button" at bounding box center [194, 11] width 10 height 10
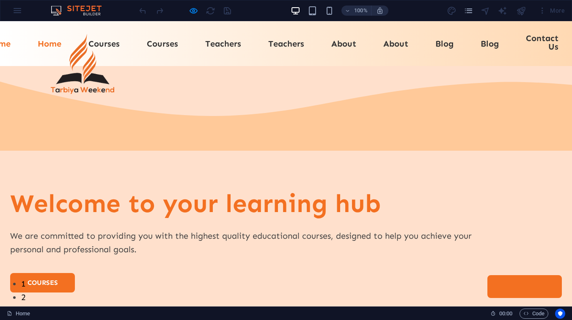
click at [15, 12] on div "100% More" at bounding box center [285, 10] width 571 height 20
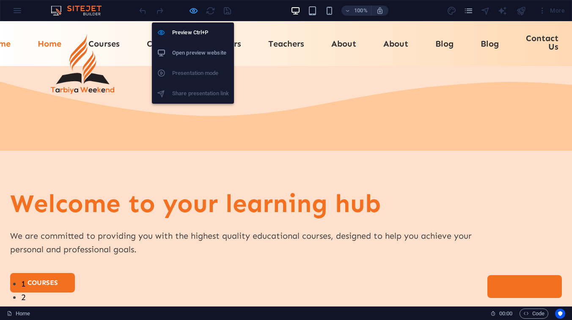
click at [192, 12] on icon "button" at bounding box center [194, 11] width 10 height 10
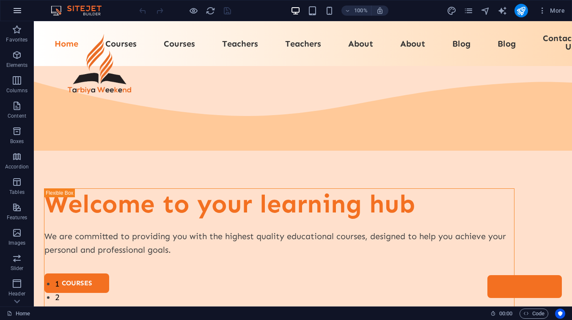
click at [21, 11] on icon "button" at bounding box center [17, 11] width 10 height 10
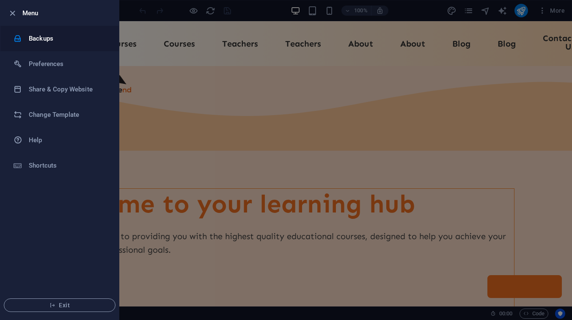
click at [55, 41] on h6 "Backups" at bounding box center [68, 38] width 78 height 10
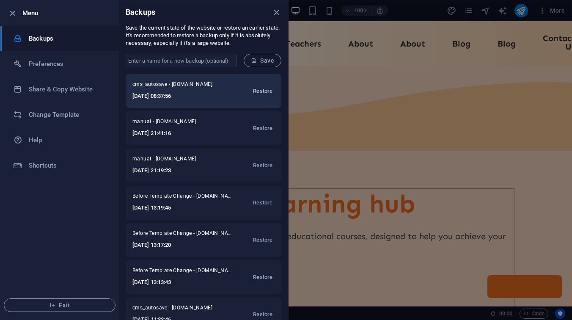
click at [262, 91] on span "Restore" at bounding box center [262, 91] width 19 height 10
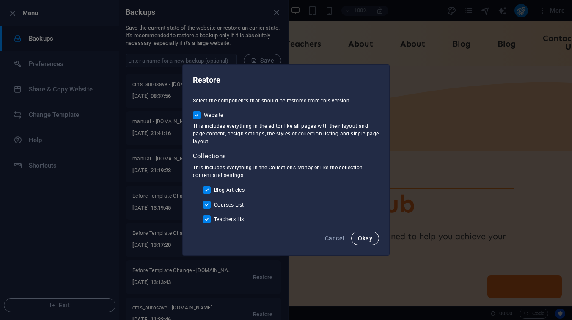
click at [369, 241] on span "Okay" at bounding box center [365, 238] width 14 height 7
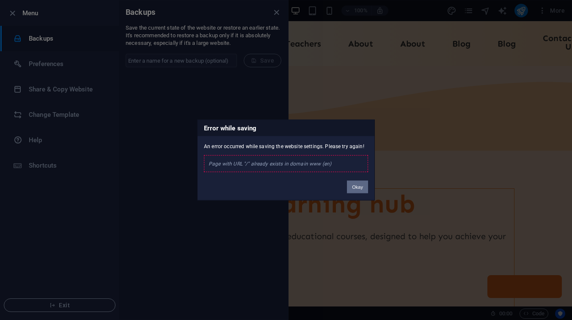
click at [360, 190] on button "Okay" at bounding box center [357, 187] width 21 height 13
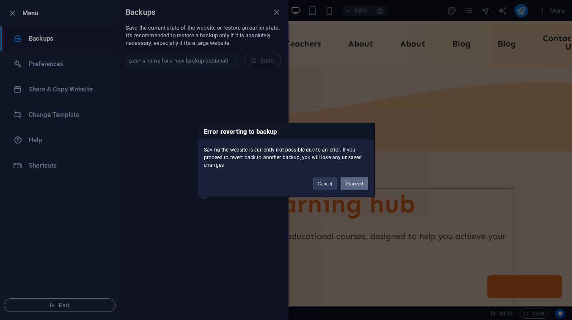
click at [356, 184] on button "Proceed" at bounding box center [355, 183] width 28 height 13
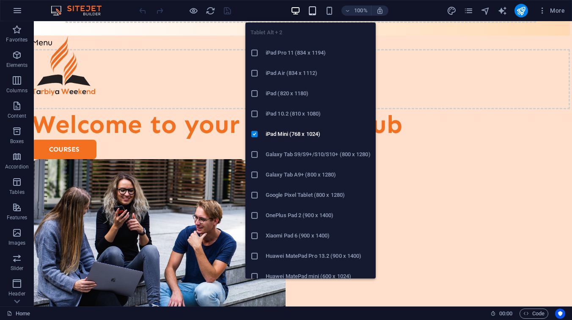
click at [310, 12] on icon "button" at bounding box center [313, 11] width 10 height 10
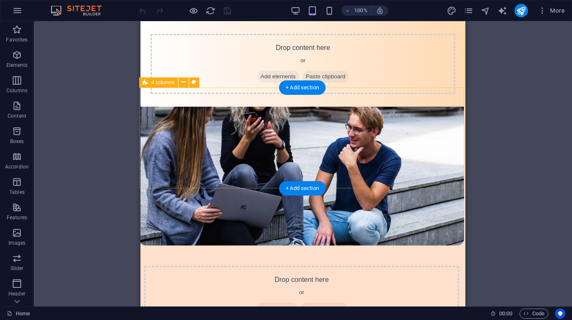
scroll to position [0, 1]
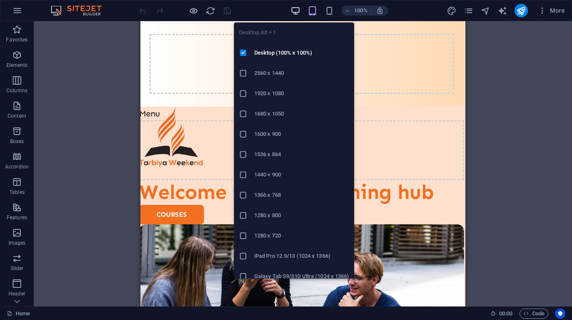
click at [298, 14] on icon "button" at bounding box center [296, 11] width 10 height 10
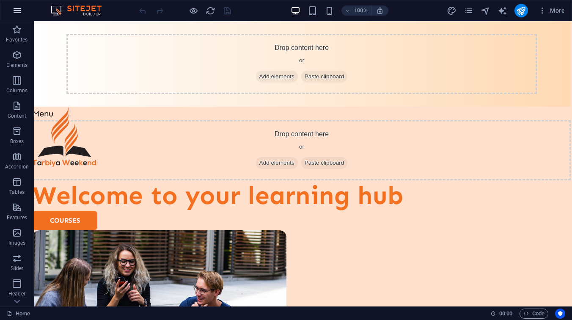
click at [19, 11] on icon "button" at bounding box center [17, 11] width 10 height 10
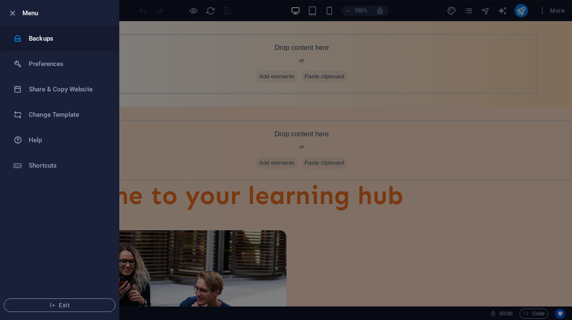
click at [66, 35] on h6 "Backups" at bounding box center [68, 38] width 78 height 10
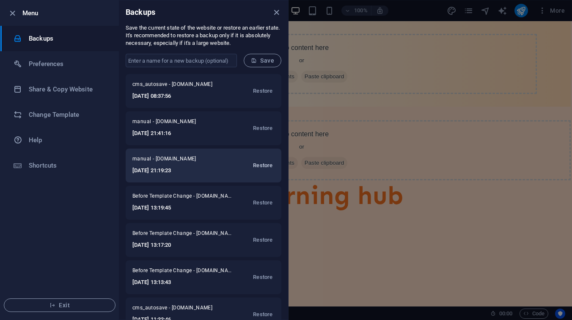
click at [268, 165] on span "Restore" at bounding box center [262, 165] width 19 height 10
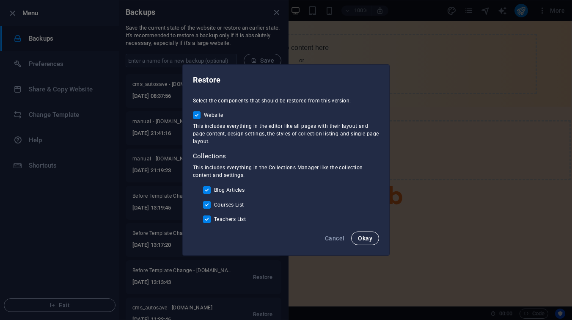
click at [359, 237] on span "Okay" at bounding box center [365, 238] width 14 height 7
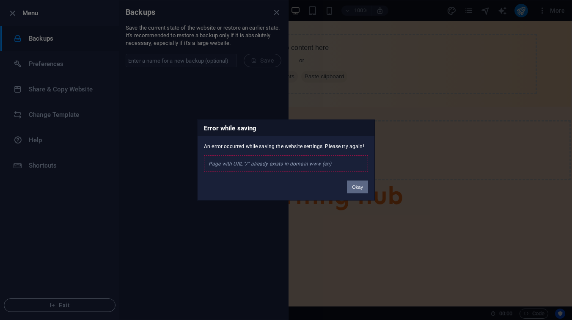
click at [364, 190] on button "Okay" at bounding box center [357, 187] width 21 height 13
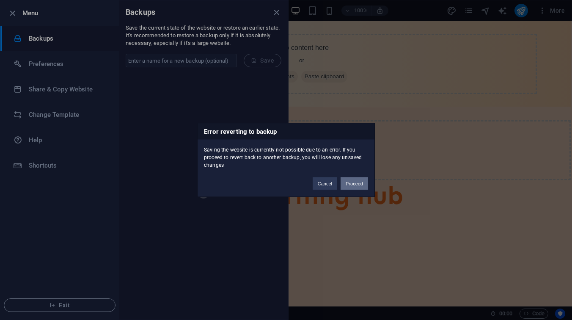
click at [359, 181] on button "Proceed" at bounding box center [355, 183] width 28 height 13
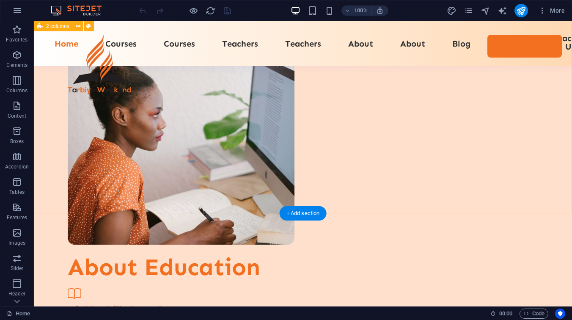
scroll to position [1347, 0]
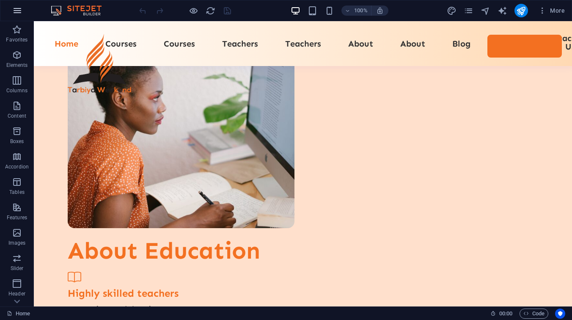
click at [22, 13] on icon "button" at bounding box center [17, 11] width 10 height 10
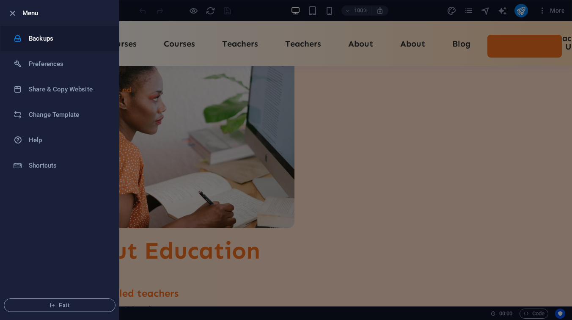
click at [61, 38] on h6 "Backups" at bounding box center [68, 38] width 78 height 10
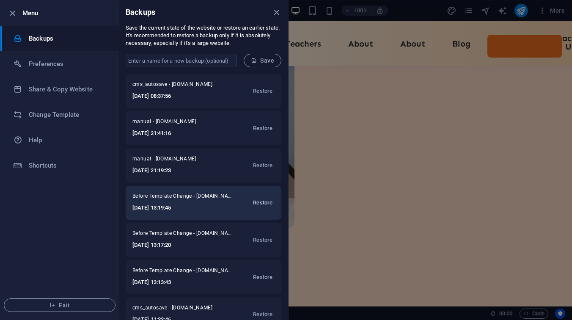
click at [265, 200] on span "Restore" at bounding box center [262, 203] width 19 height 10
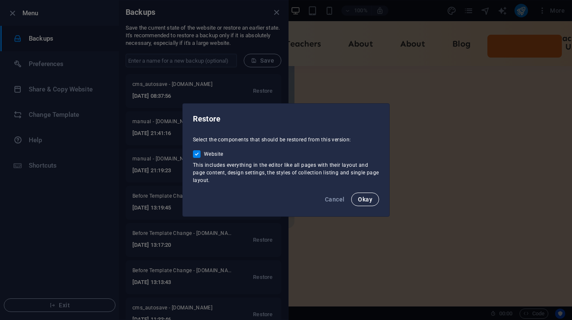
click at [366, 204] on button "Okay" at bounding box center [365, 200] width 28 height 14
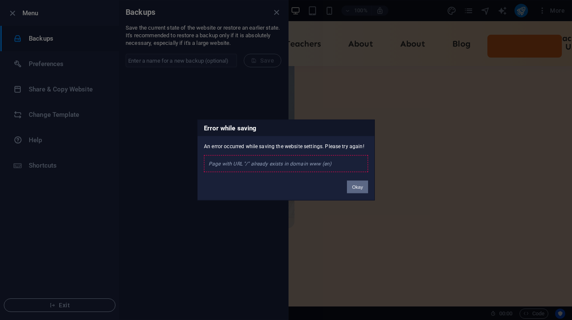
click at [358, 190] on button "Okay" at bounding box center [357, 187] width 21 height 13
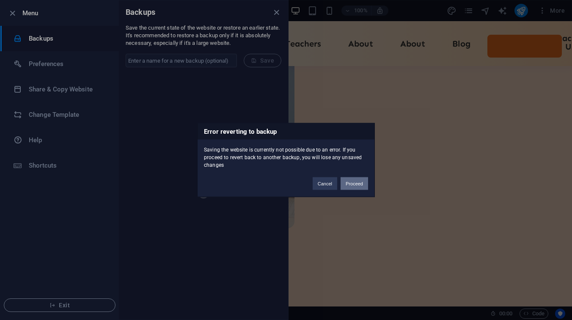
click at [356, 185] on button "Proceed" at bounding box center [355, 183] width 28 height 13
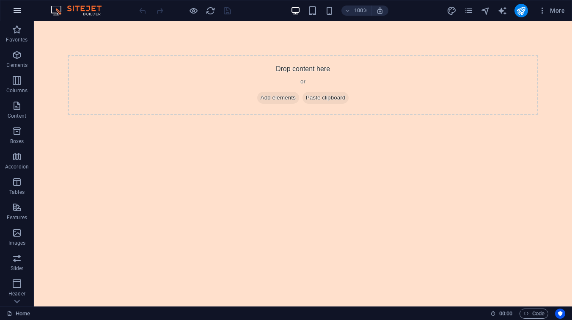
click at [22, 14] on button "button" at bounding box center [17, 10] width 20 height 20
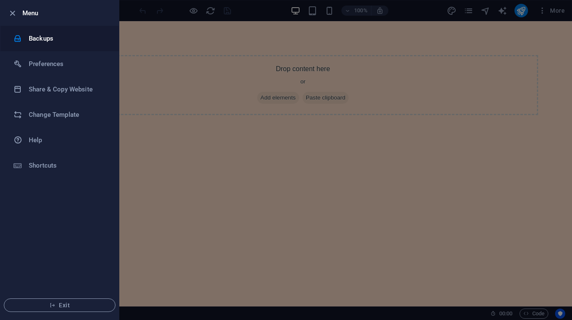
click at [78, 46] on li "Backups" at bounding box center [59, 38] width 119 height 25
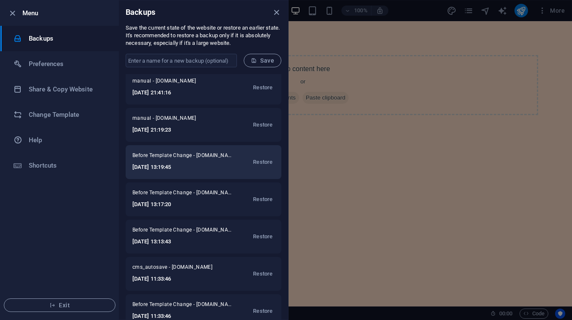
scroll to position [48, 0]
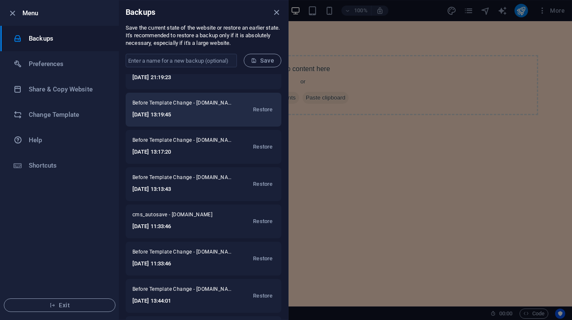
click at [200, 194] on h6 "[DATE] 13:13:43" at bounding box center [183, 189] width 102 height 10
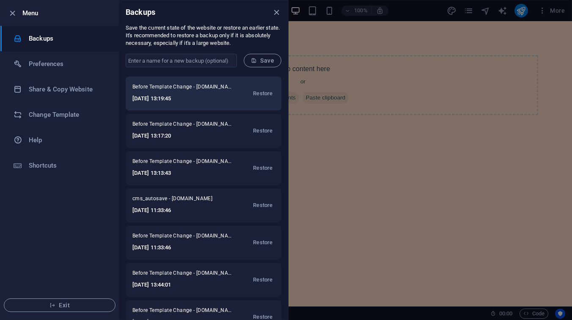
scroll to position [116, 0]
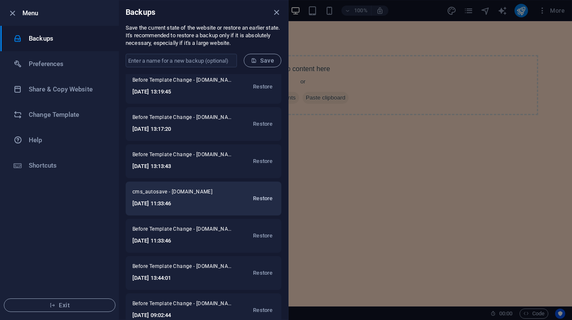
click at [259, 196] on span "Restore" at bounding box center [262, 198] width 19 height 10
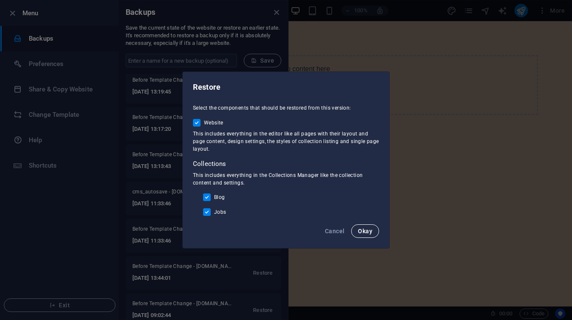
click at [364, 228] on span "Okay" at bounding box center [365, 231] width 14 height 7
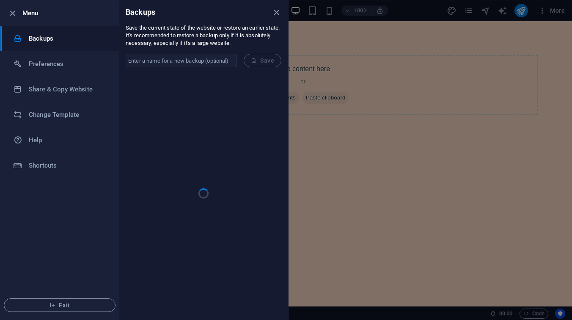
scroll to position [0, 0]
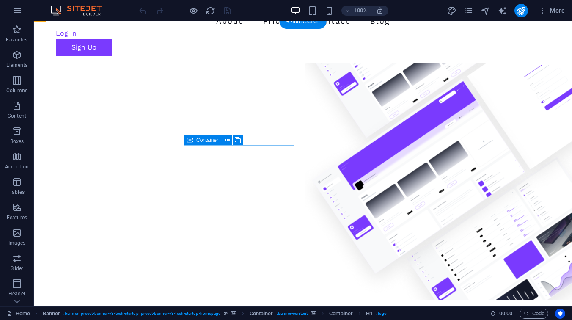
scroll to position [398, 0]
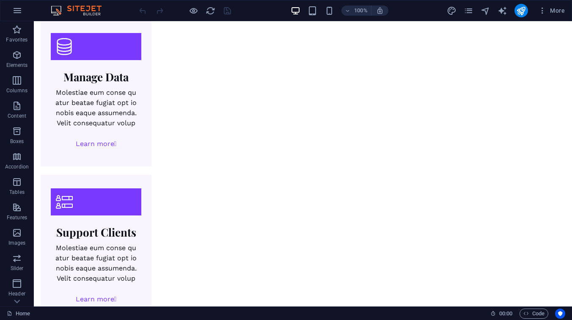
scroll to position [1575, 0]
click at [17, 9] on icon "button" at bounding box center [17, 11] width 10 height 10
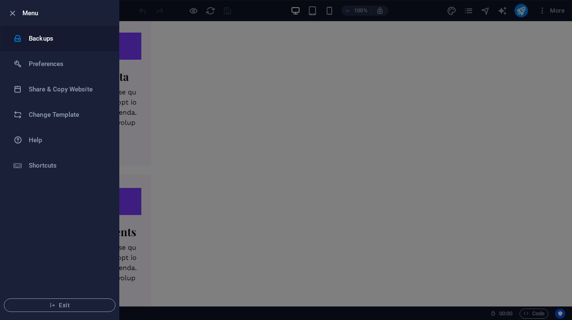
click at [46, 44] on li "Backups" at bounding box center [59, 38] width 119 height 25
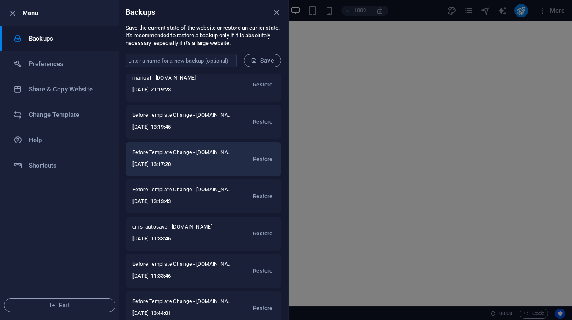
scroll to position [82, 0]
click at [215, 177] on div "cms_autosave - tarbiyahsat.ae 2025-10-03 08:37:56 Restore manual - tarbiyahsat.…" at bounding box center [203, 196] width 169 height 245
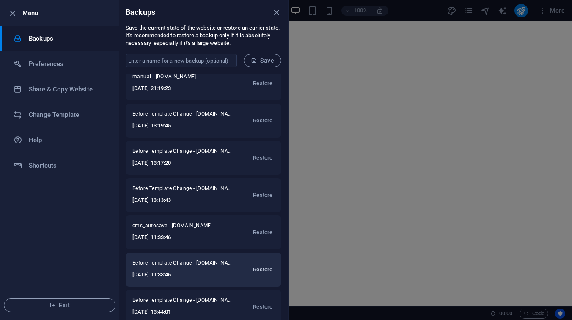
click at [257, 267] on span "Restore" at bounding box center [262, 270] width 19 height 10
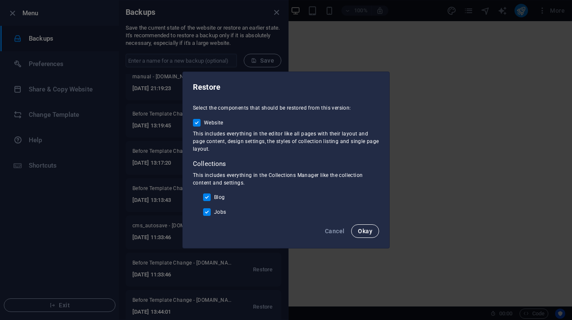
click at [373, 233] on button "Okay" at bounding box center [365, 231] width 28 height 14
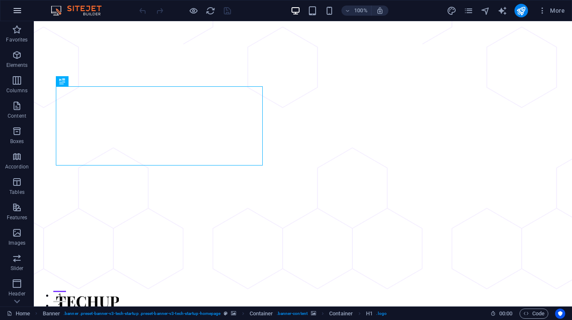
click at [19, 7] on icon "button" at bounding box center [17, 11] width 10 height 10
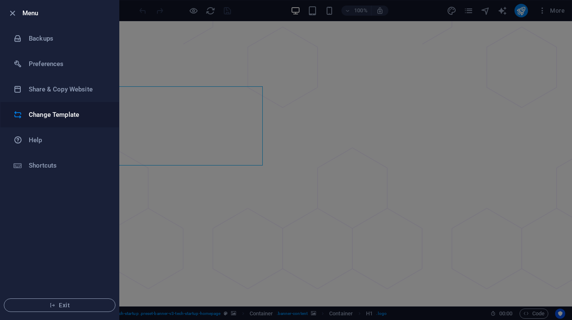
click at [54, 112] on h6 "Change Template" at bounding box center [68, 115] width 78 height 10
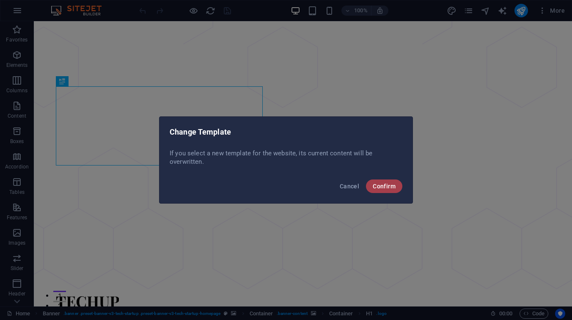
click at [391, 182] on button "Confirm" at bounding box center [384, 186] width 36 height 14
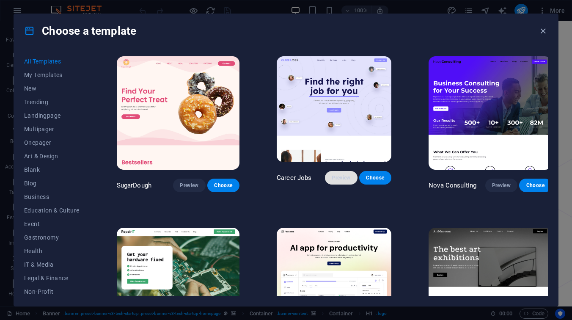
click at [339, 181] on span "Preview" at bounding box center [341, 177] width 19 height 7
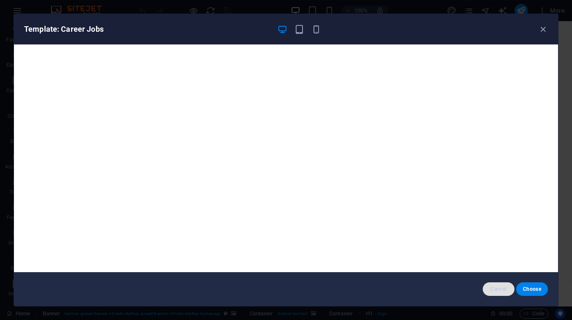
click at [502, 288] on span "Cancel" at bounding box center [499, 289] width 18 height 7
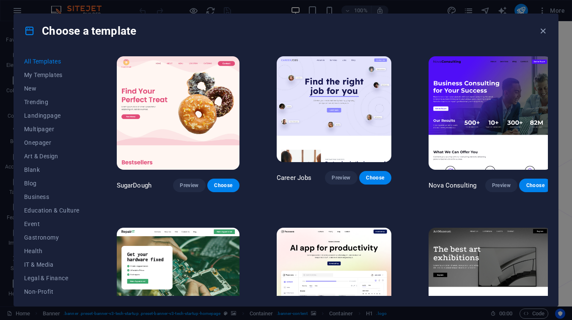
click at [198, 137] on img at bounding box center [178, 112] width 123 height 113
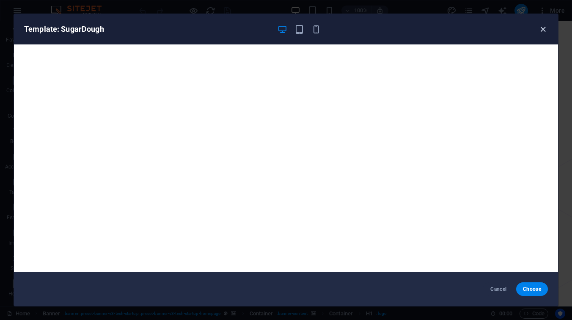
click at [544, 28] on icon "button" at bounding box center [543, 30] width 10 height 10
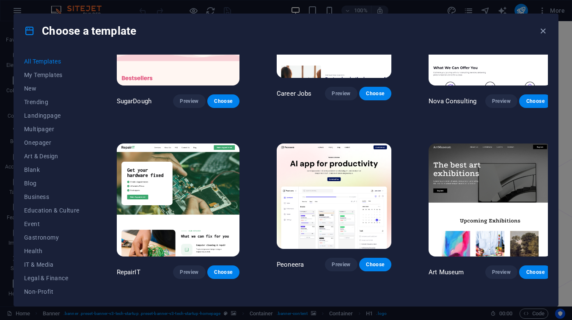
scroll to position [86, 0]
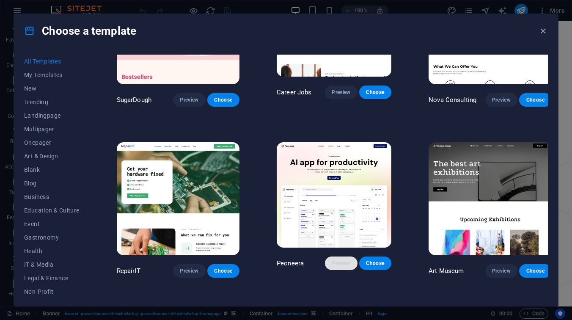
click at [334, 257] on button "Preview" at bounding box center [341, 264] width 32 height 14
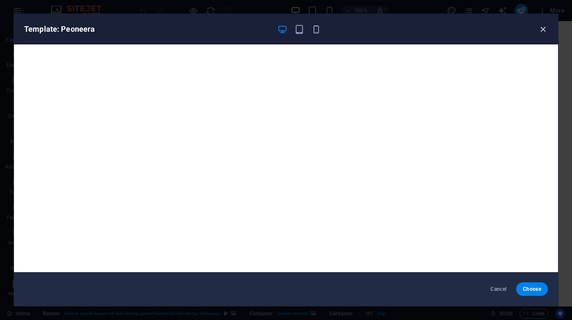
click at [540, 30] on icon "button" at bounding box center [543, 30] width 10 height 10
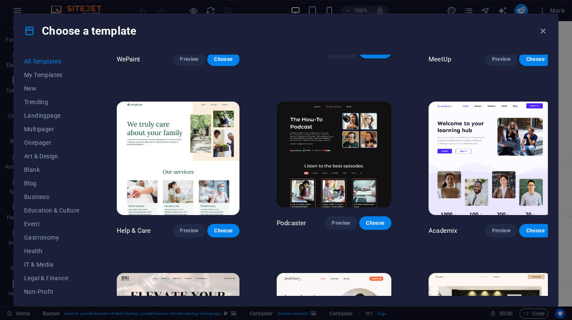
scroll to position [719, 0]
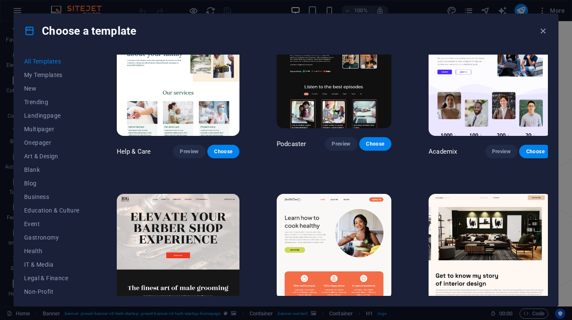
click at [354, 261] on img at bounding box center [334, 247] width 115 height 106
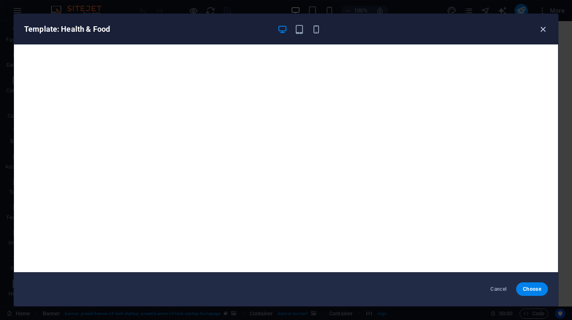
click at [545, 30] on icon "button" at bounding box center [543, 30] width 10 height 10
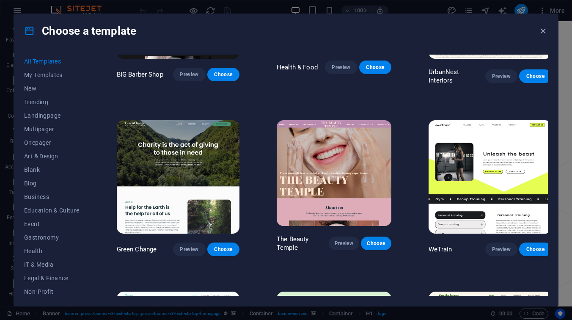
scroll to position [970, 0]
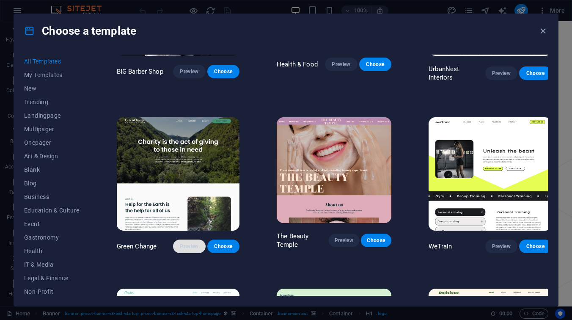
click at [194, 243] on span "Preview" at bounding box center [189, 246] width 19 height 7
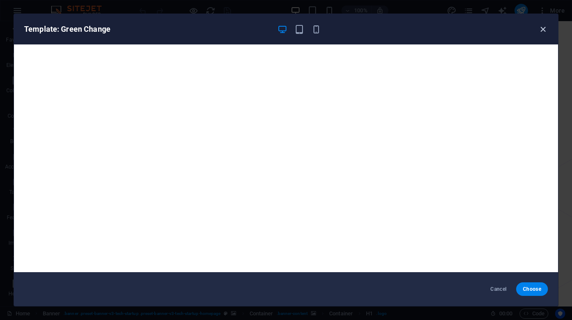
click at [543, 29] on icon "button" at bounding box center [543, 30] width 10 height 10
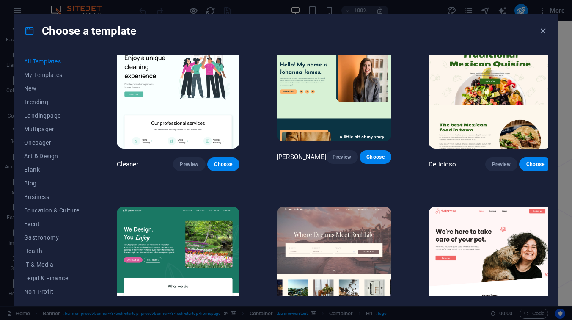
scroll to position [1241, 0]
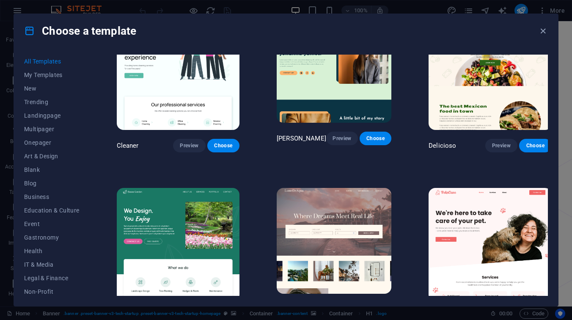
click at [477, 212] on img at bounding box center [490, 244] width 123 height 113
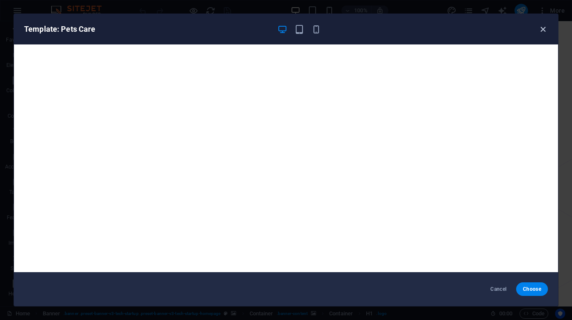
click at [546, 29] on icon "button" at bounding box center [543, 30] width 10 height 10
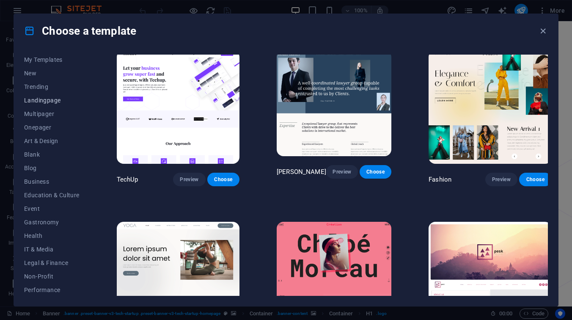
scroll to position [0, 0]
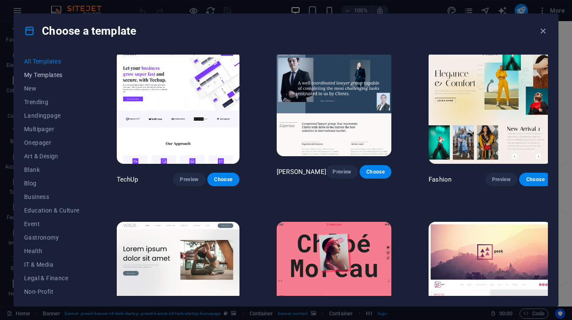
click at [54, 78] on span "My Templates" at bounding box center [51, 75] width 55 height 7
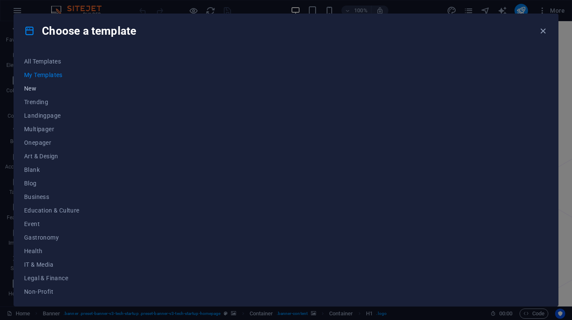
click at [30, 88] on span "New" at bounding box center [51, 88] width 55 height 7
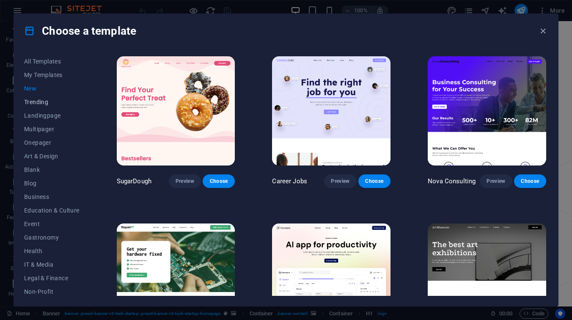
click at [45, 104] on span "Trending" at bounding box center [51, 102] width 55 height 7
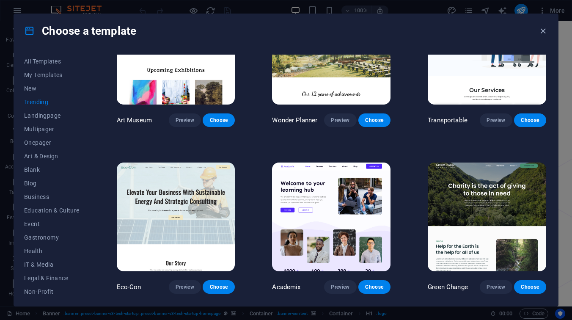
scroll to position [233, 0]
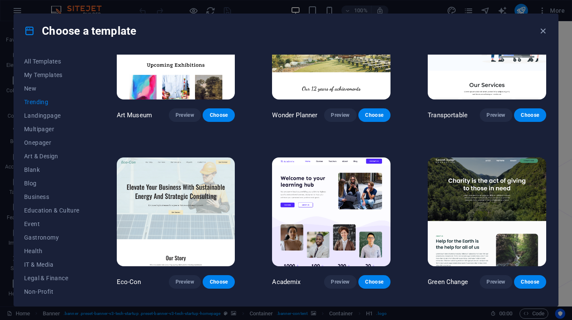
click at [312, 178] on img at bounding box center [331, 211] width 119 height 109
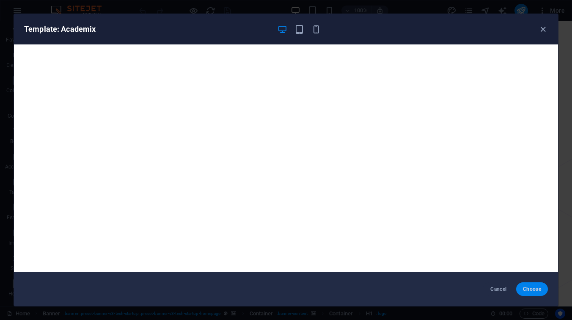
click at [537, 290] on span "Choose" at bounding box center [532, 289] width 18 height 7
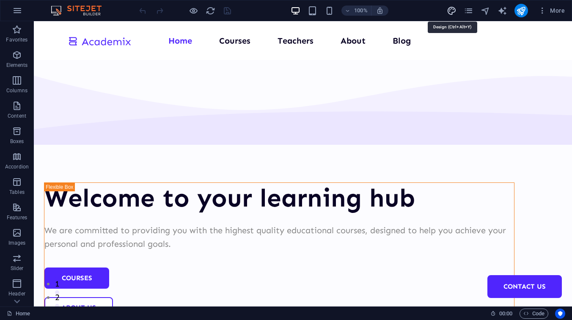
click at [452, 12] on icon "design" at bounding box center [452, 11] width 10 height 10
select select "px"
select select "400"
select select "px"
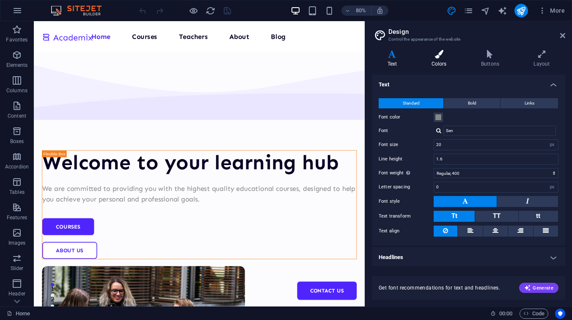
click at [441, 58] on h4 "Colors" at bounding box center [441, 59] width 50 height 18
